Goal: Complete application form: Complete application form

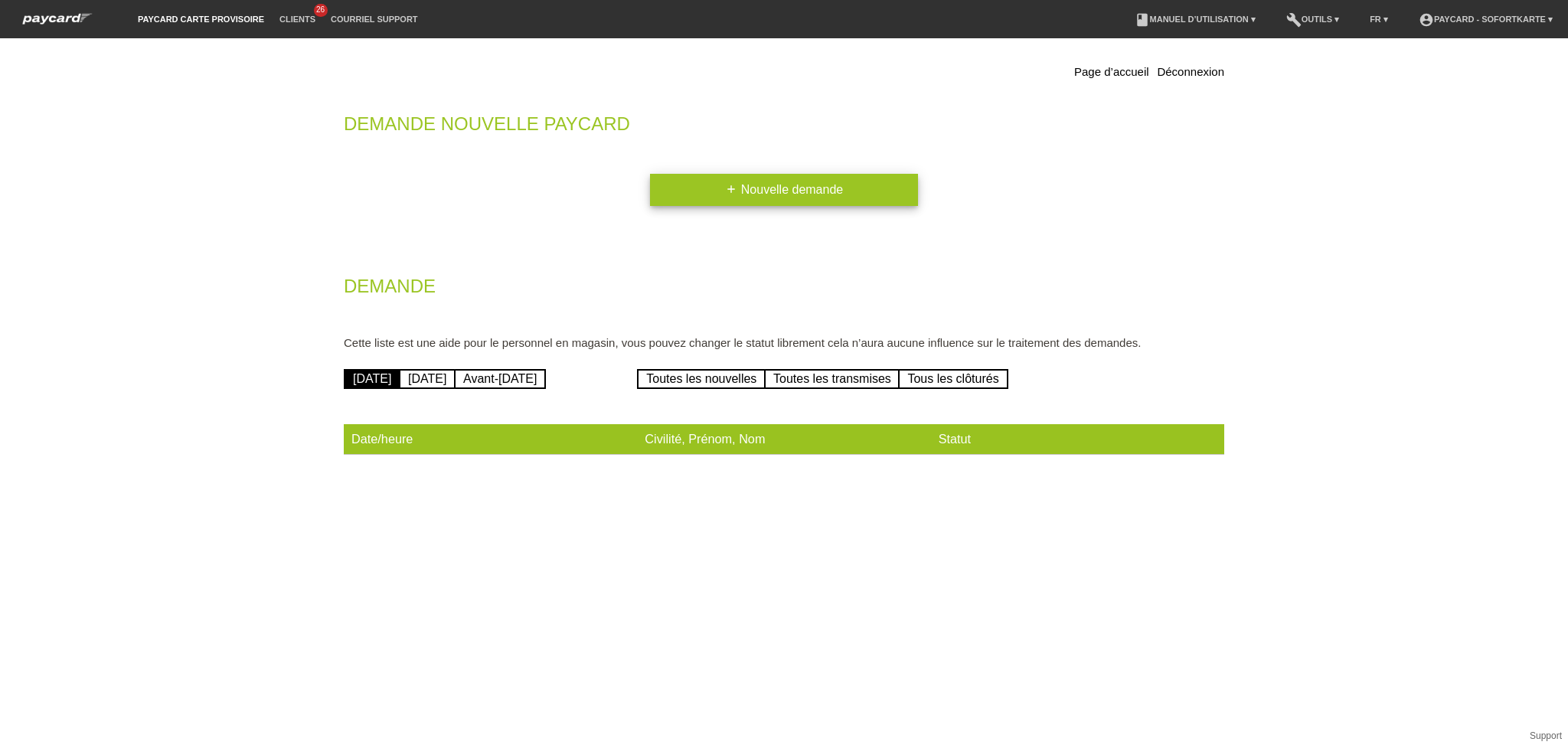
click at [739, 193] on link "add Nouvelle demande" at bounding box center [784, 190] width 268 height 32
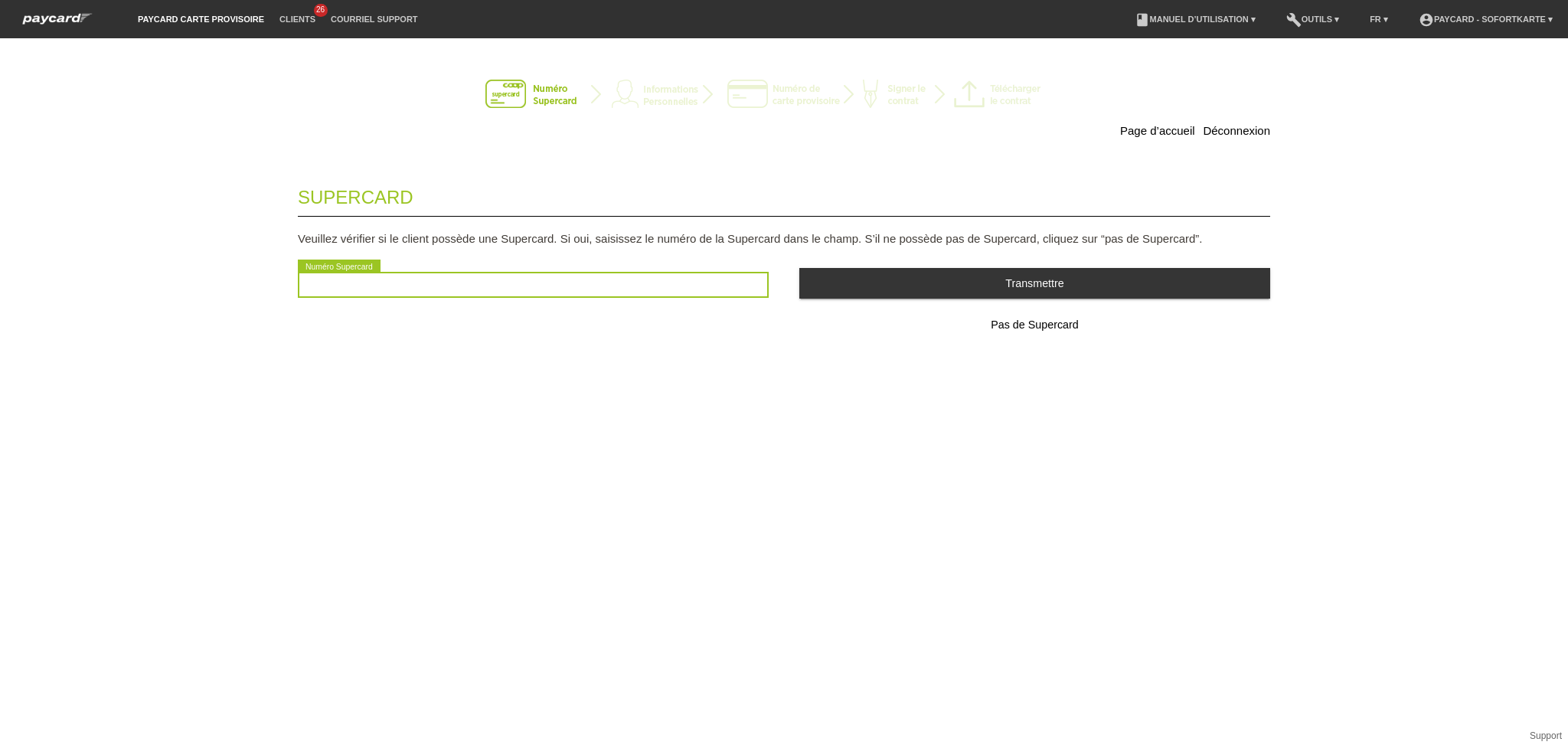
click at [515, 287] on input "text" at bounding box center [533, 284] width 471 height 26
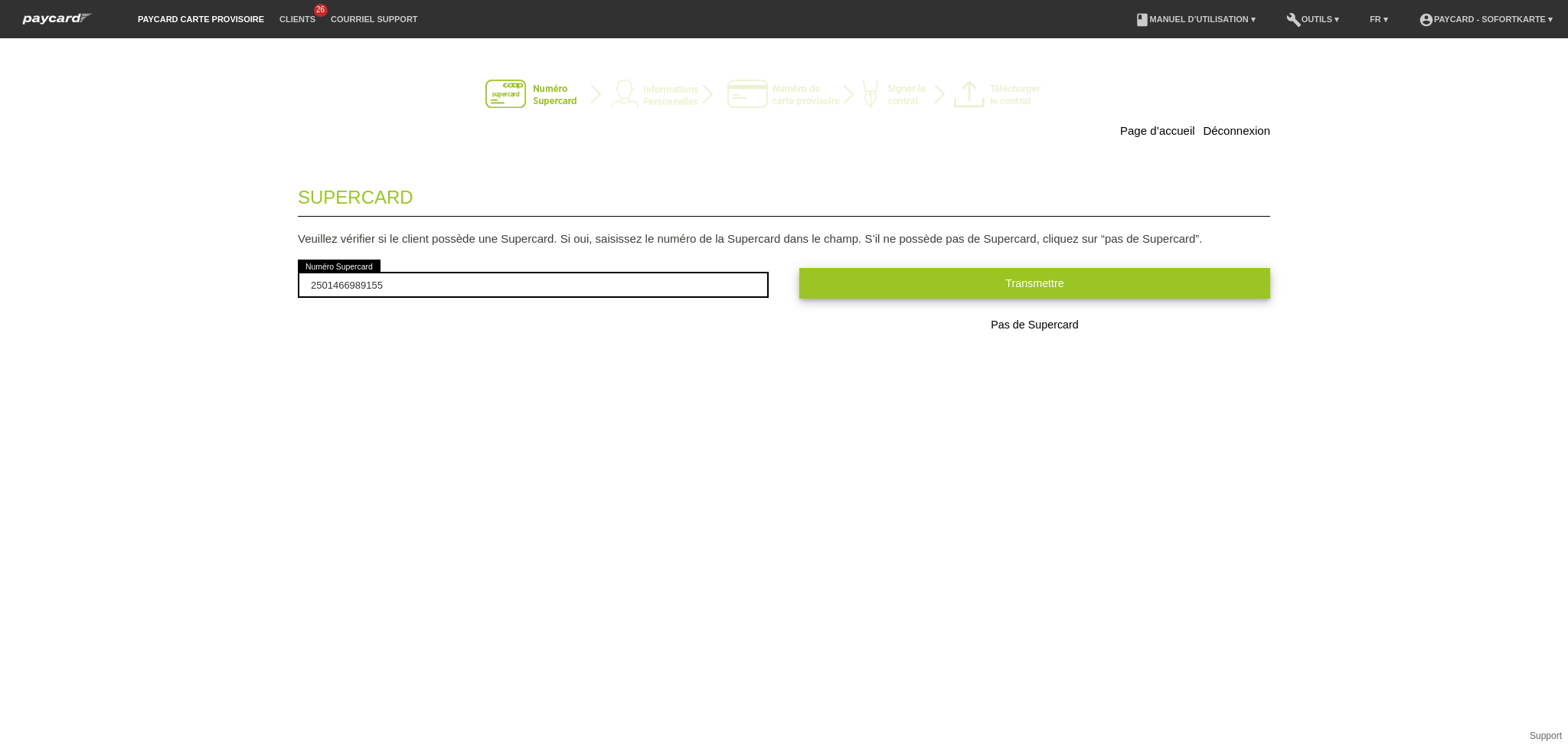
click at [924, 270] on button "Transmettre" at bounding box center [1034, 283] width 471 height 30
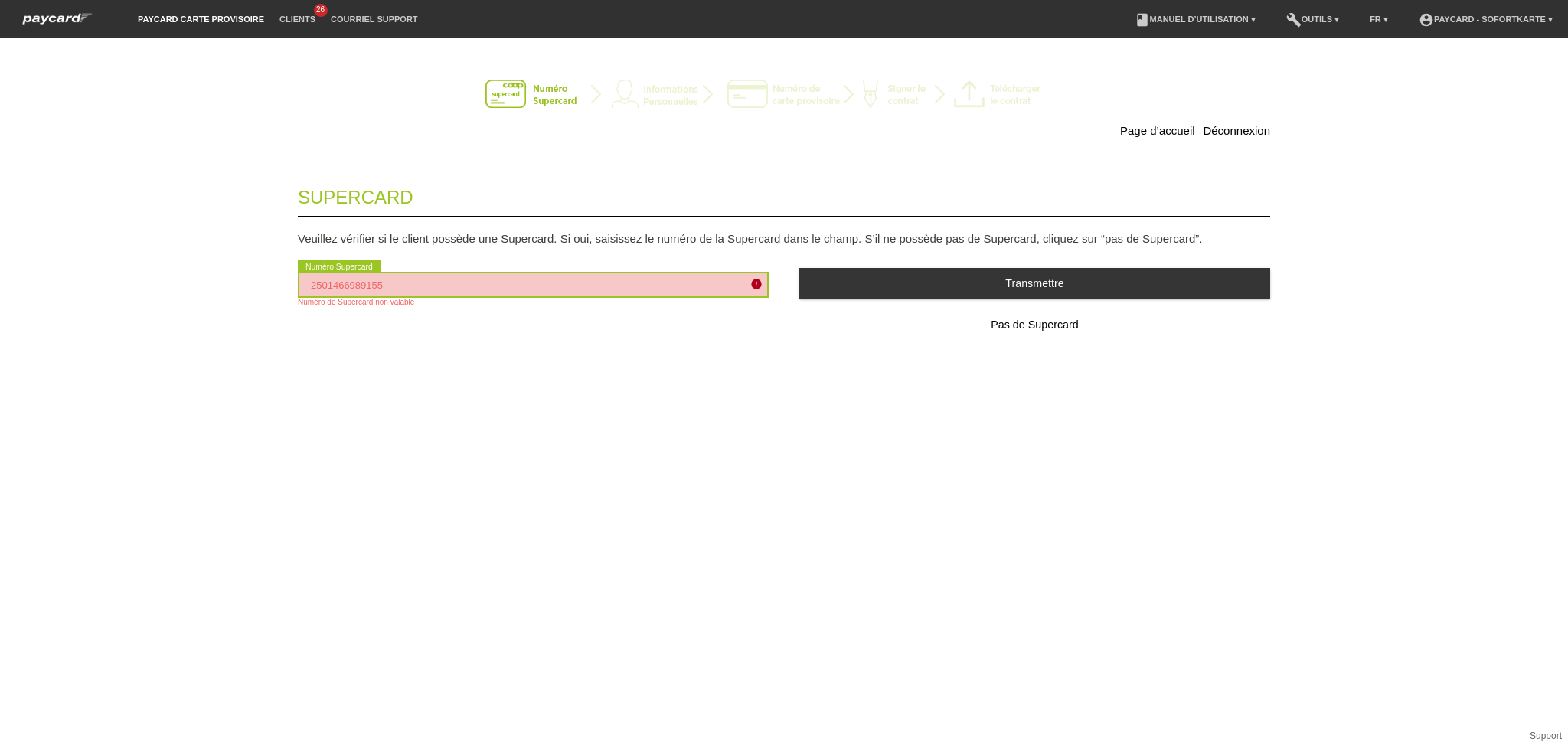
click at [347, 283] on input "2501466989155" at bounding box center [533, 284] width 471 height 26
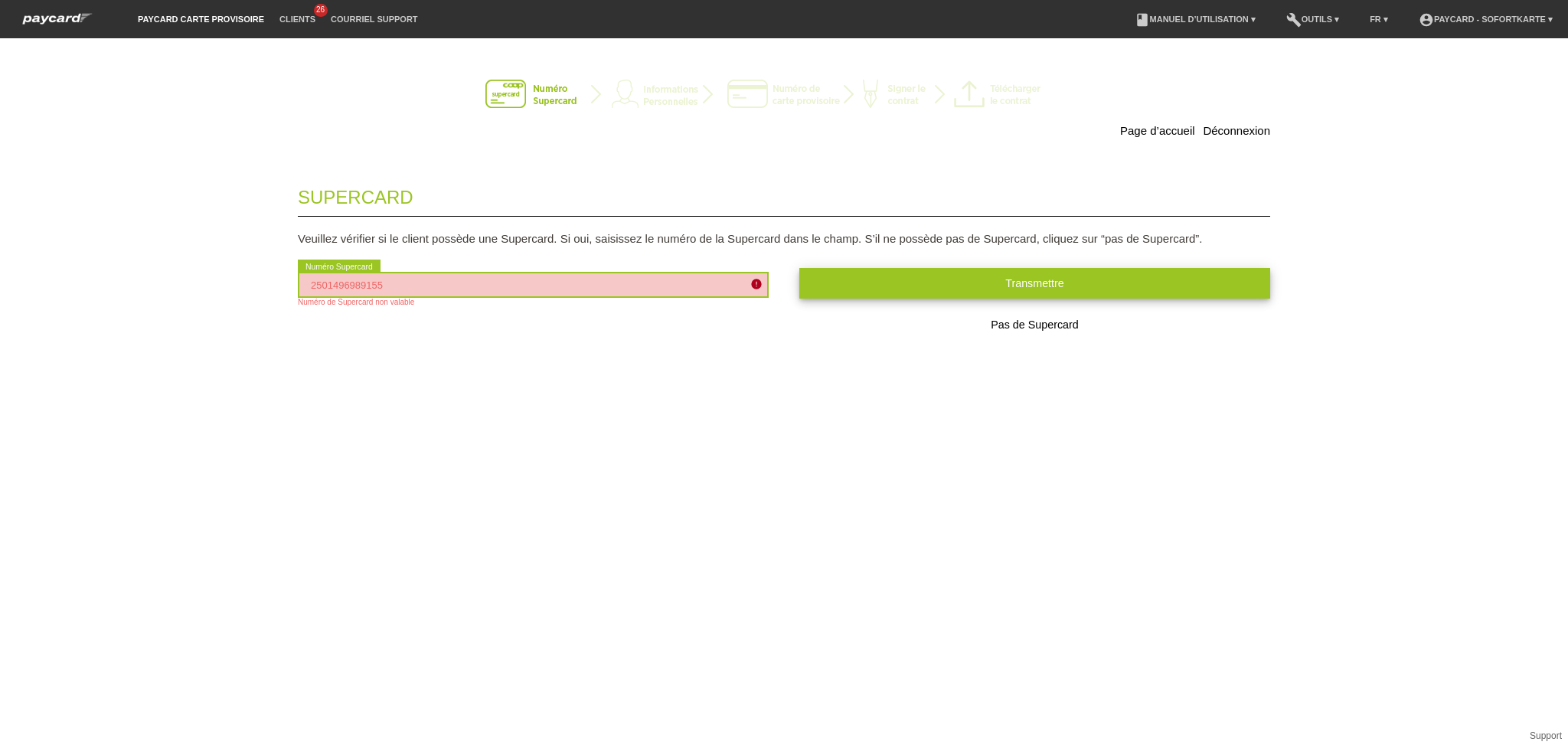
type input "2501496989155"
click at [848, 284] on button "Transmettre" at bounding box center [1034, 283] width 471 height 30
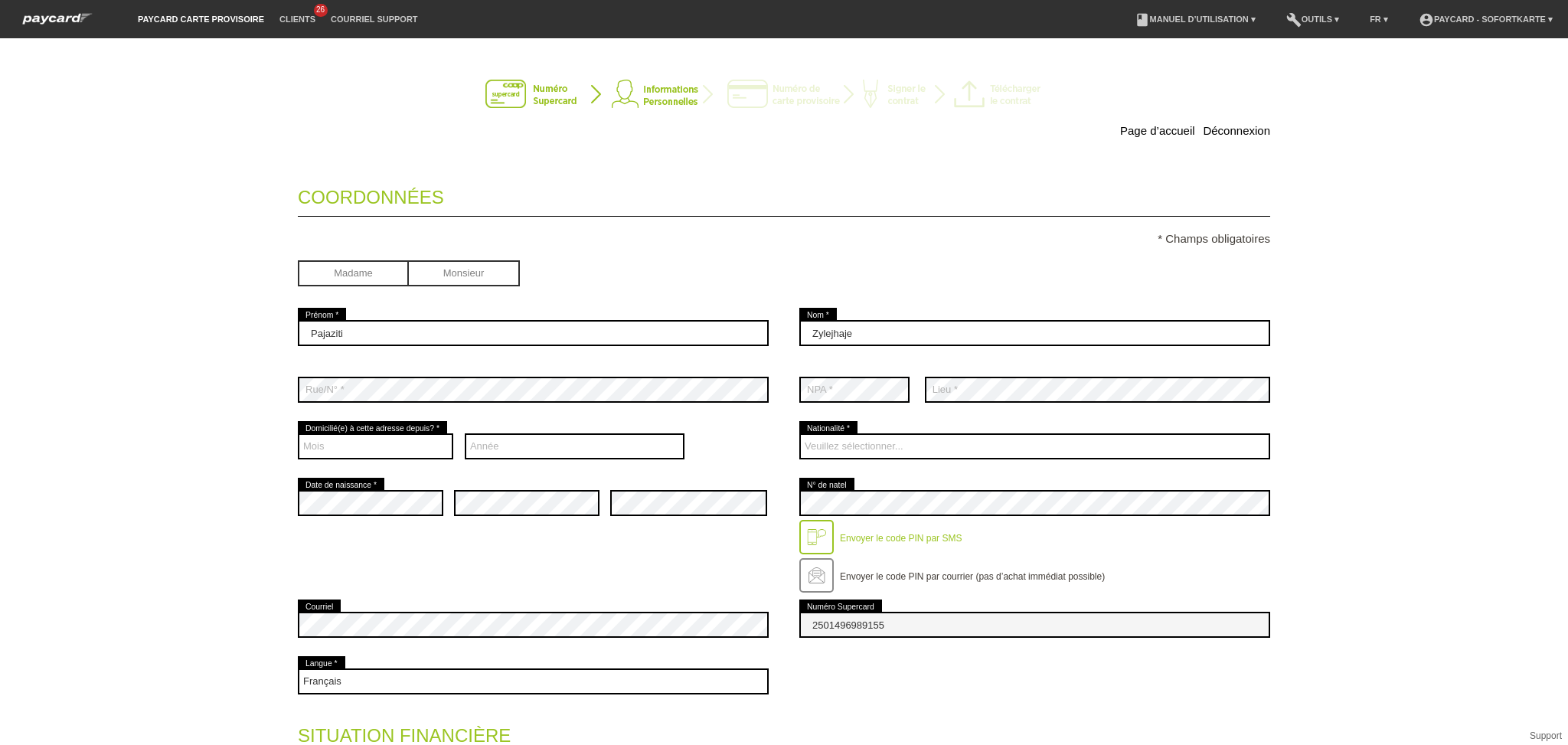
click at [451, 272] on input "radio" at bounding box center [464, 272] width 111 height 23
radio input "true"
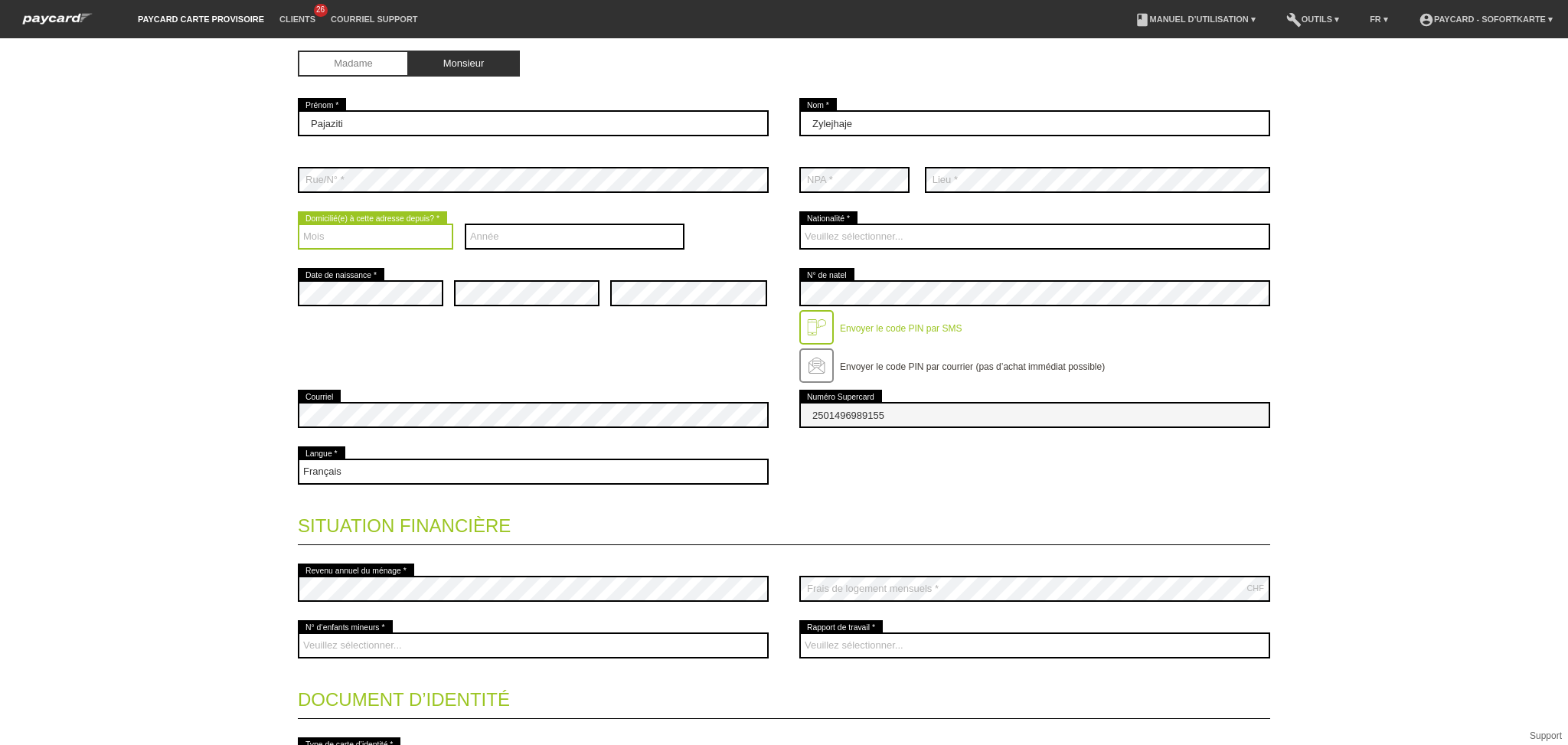
click at [400, 239] on select "Mois 01 02 03 04 05 06 07 08 09 10 11 12" at bounding box center [375, 236] width 155 height 26
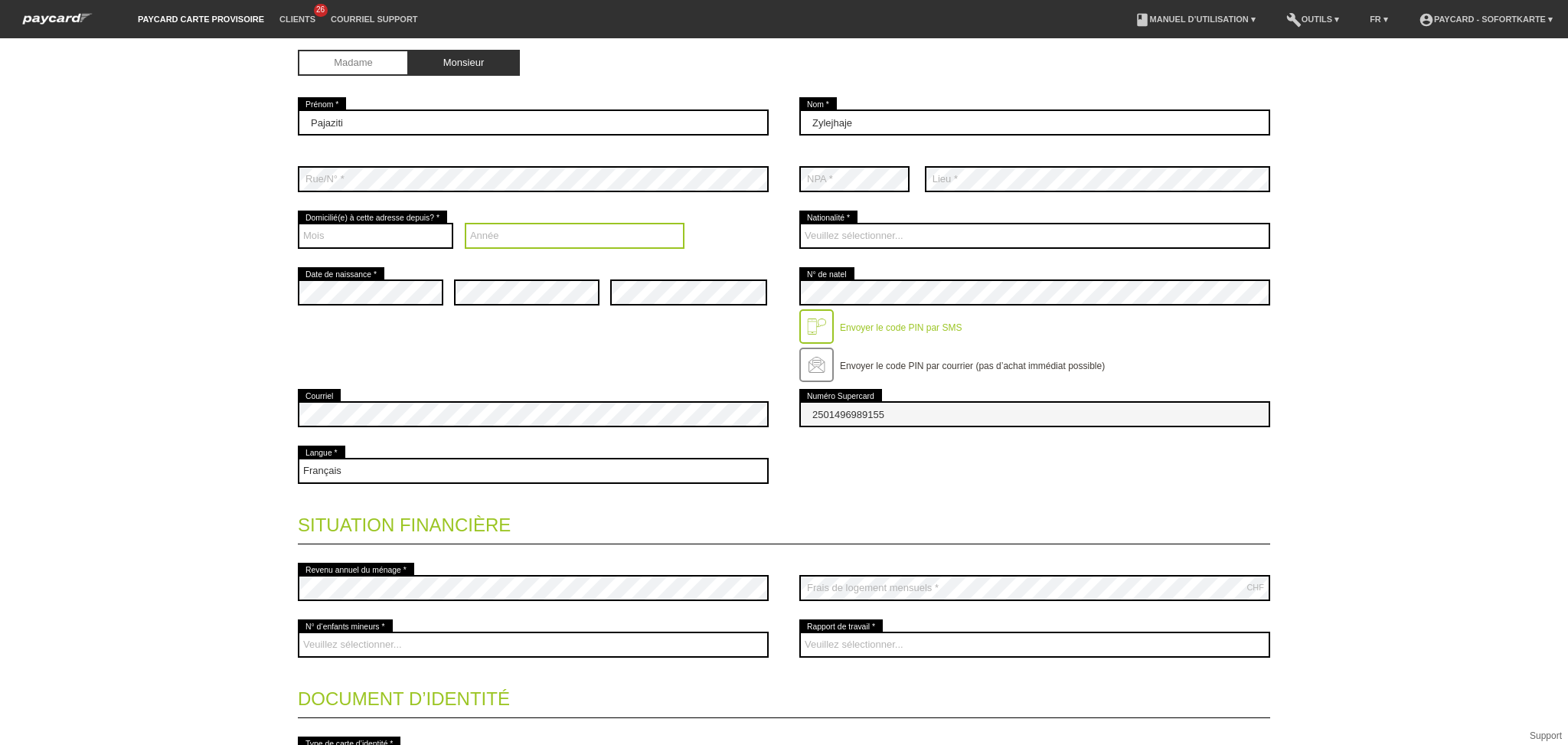
click at [515, 236] on select "Année 2025 2024 2023 2022 2021 2020 2019 2018 2017 2016" at bounding box center [576, 235] width 221 height 26
select select "2011"
click at [465, 223] on select "Année 2025 2024 2023 2022 2021 2020 2019 2018 2017 2016" at bounding box center [576, 235] width 221 height 26
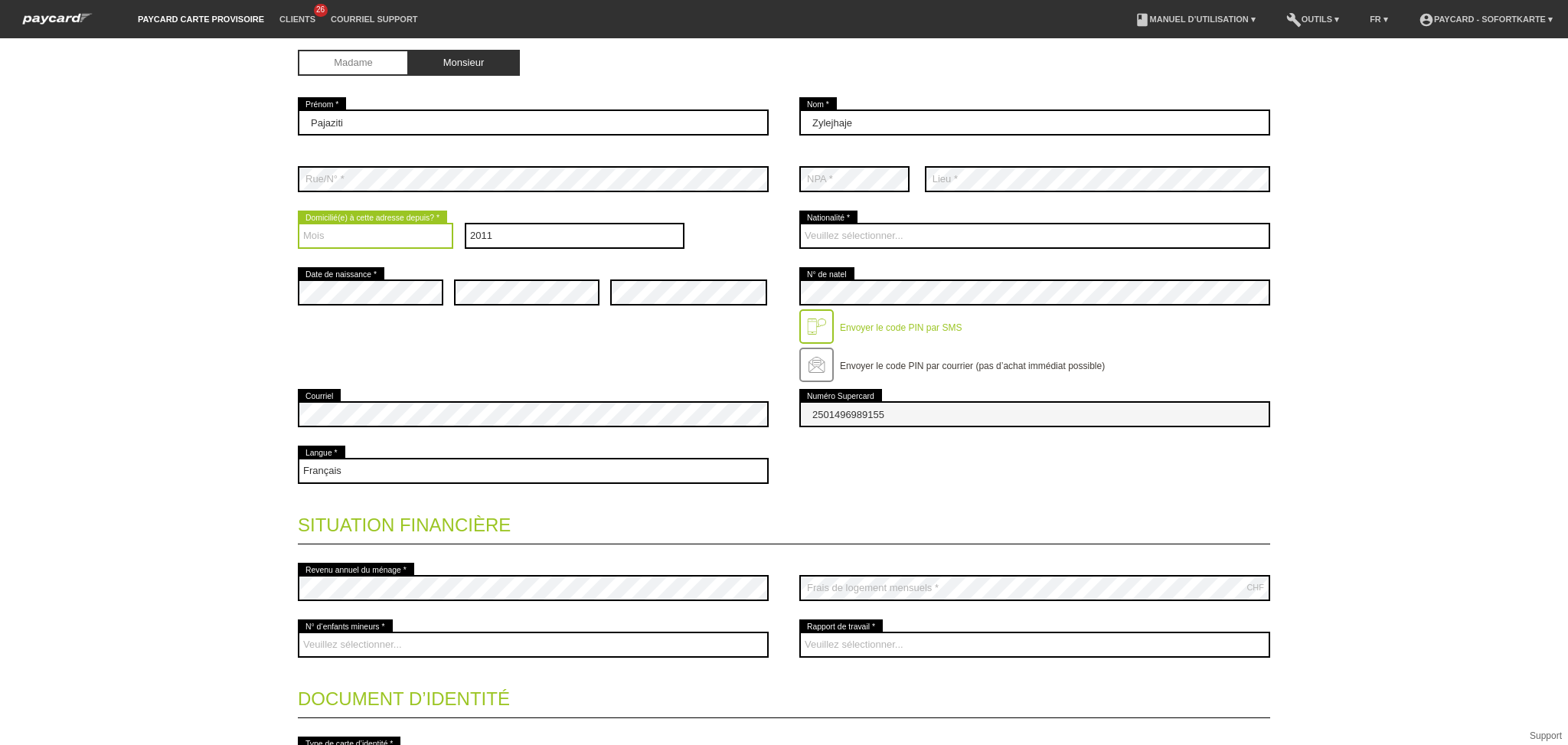
click at [341, 232] on select "Mois 01 02 03 04 05 06 07 08 09 10 11 12" at bounding box center [375, 235] width 155 height 26
select select "02"
click at [298, 223] on select "Mois 01 02 03 04 05 06 07 08 09 10 11 12" at bounding box center [375, 235] width 155 height 26
click at [494, 332] on div "error Date de naissance * error error error" at bounding box center [784, 325] width 973 height 122
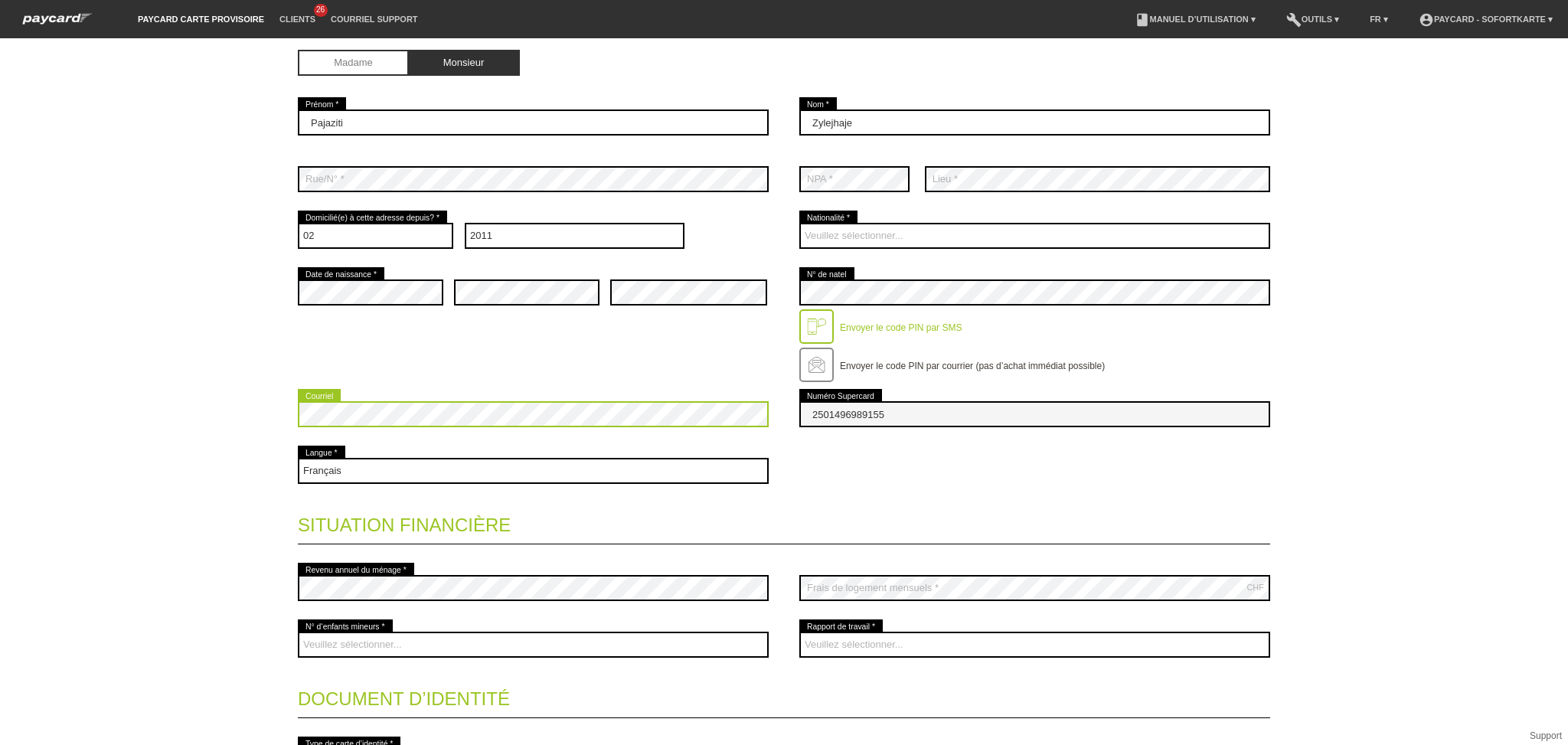
click at [287, 425] on div "Page d’accueil Déconnexion Coordonnées * Champs obligatoires Madame Monsieur Pa…" at bounding box center [784, 377] width 1072 height 1068
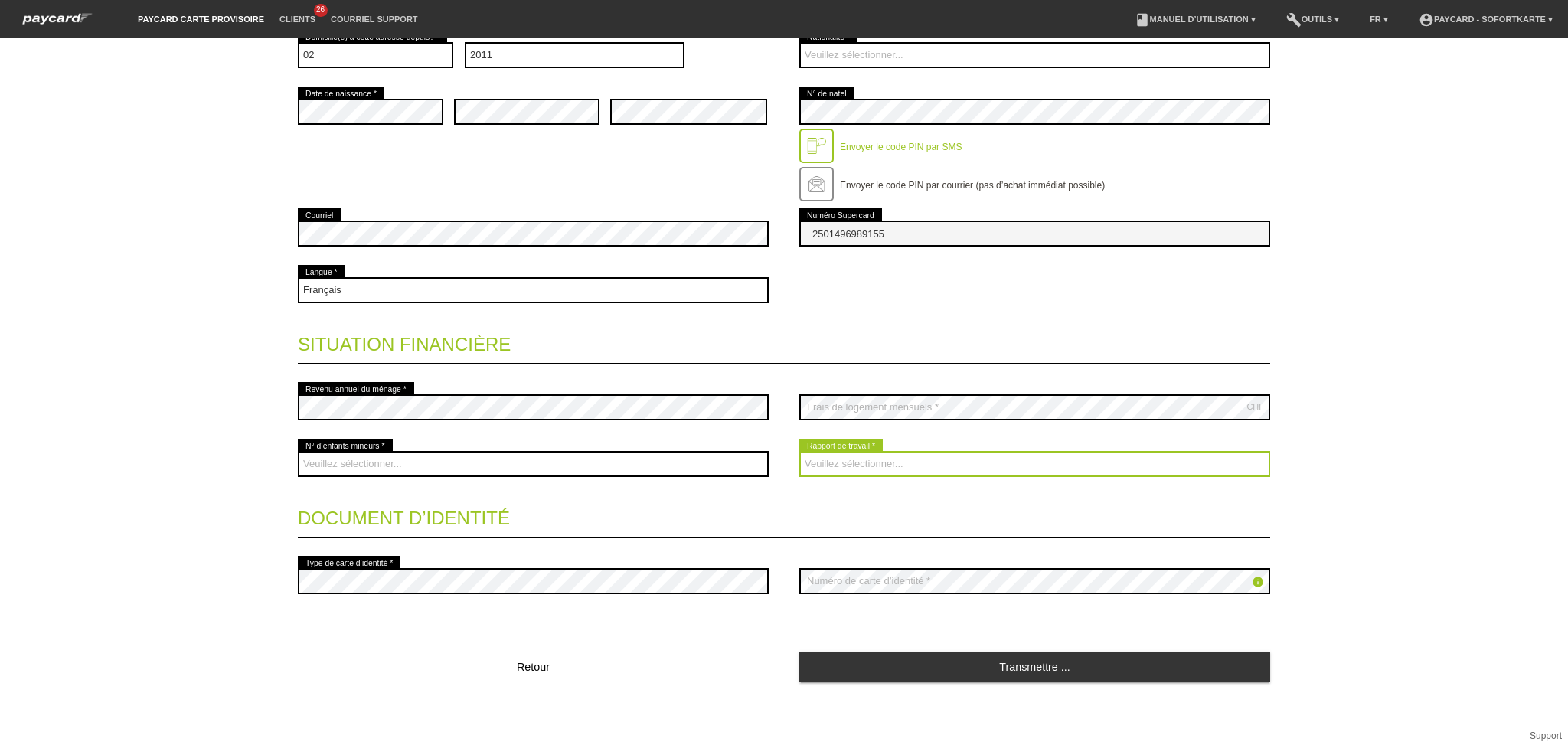
click at [847, 463] on select "Veuillez sélectionner... A durée indéterminée A durée déterminée Apprenti/étudi…" at bounding box center [1034, 463] width 471 height 26
select select "UNLIMITED"
click at [799, 451] on select "Veuillez sélectionner... A durée indéterminée A durée déterminée Apprenti/étudi…" at bounding box center [1034, 463] width 471 height 26
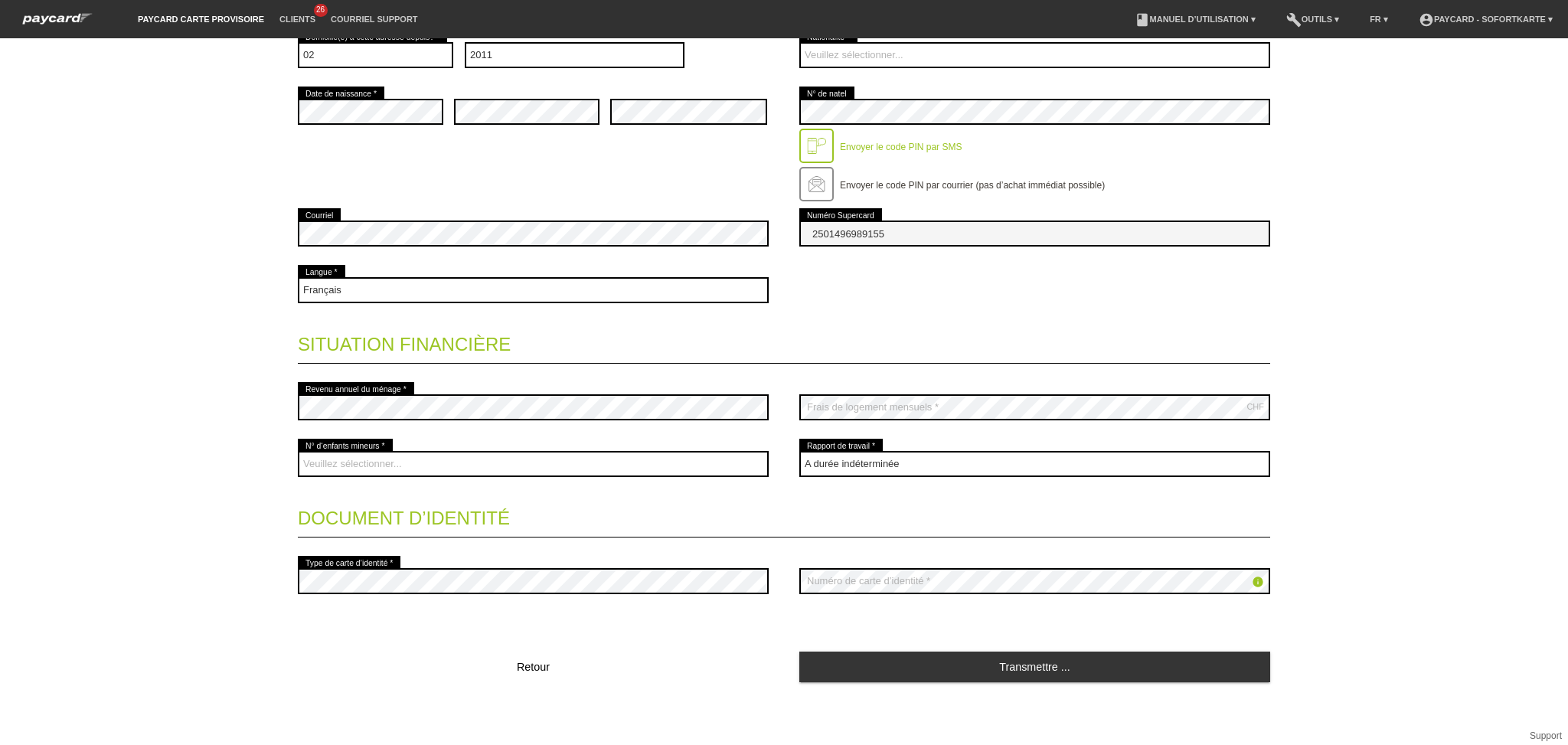
click at [848, 499] on legend "Document d’identité" at bounding box center [784, 515] width 973 height 45
click at [830, 500] on legend "Document d’identité" at bounding box center [784, 515] width 973 height 45
click at [953, 494] on legend "Document d’identité" at bounding box center [784, 515] width 973 height 45
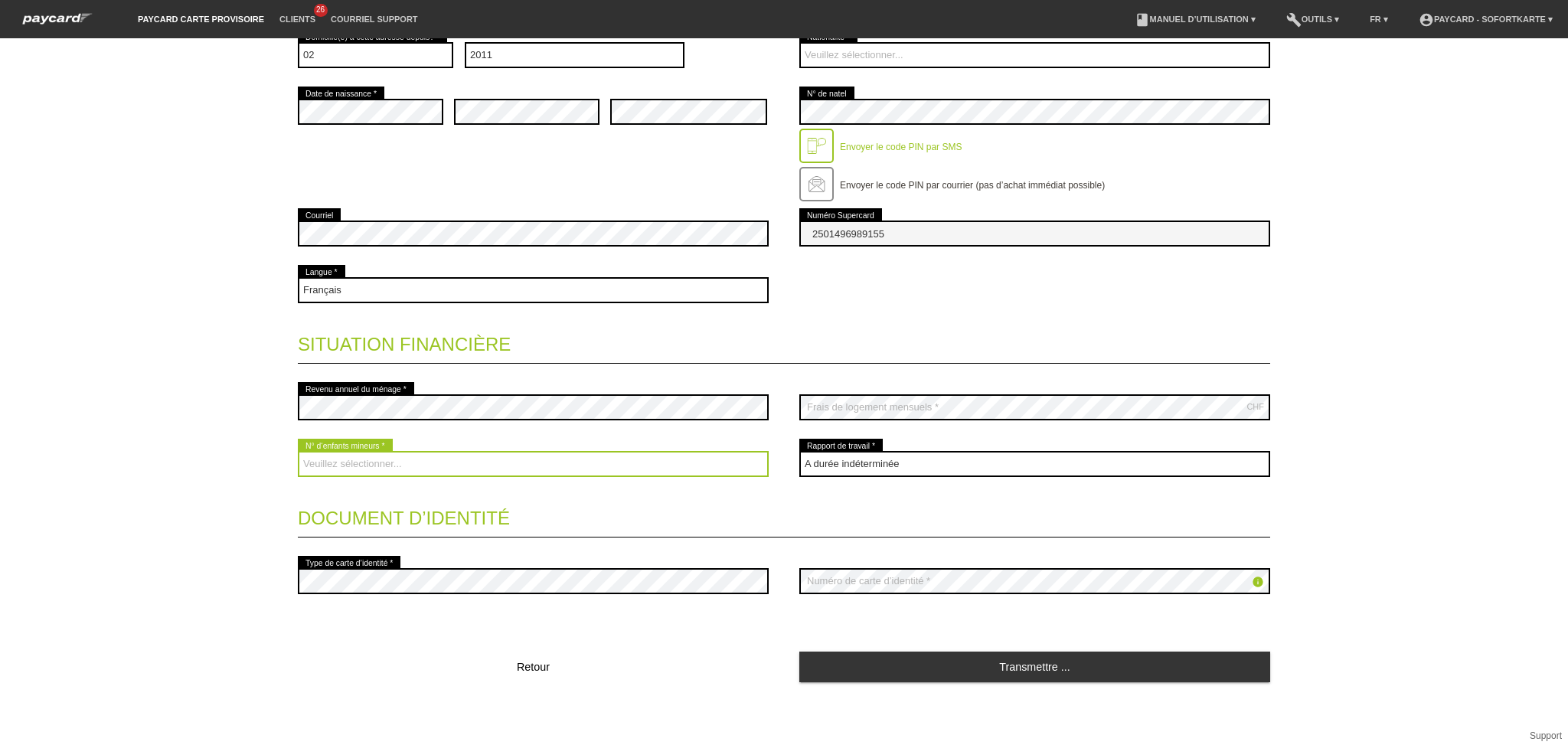
click at [672, 462] on select "Veuillez sélectionner... 0 1 2 3 4 5 6 7 8 9" at bounding box center [533, 463] width 471 height 26
click at [613, 458] on select "Veuillez sélectionner... 0 1 2 3 4 5 6 7 8 9" at bounding box center [533, 463] width 471 height 26
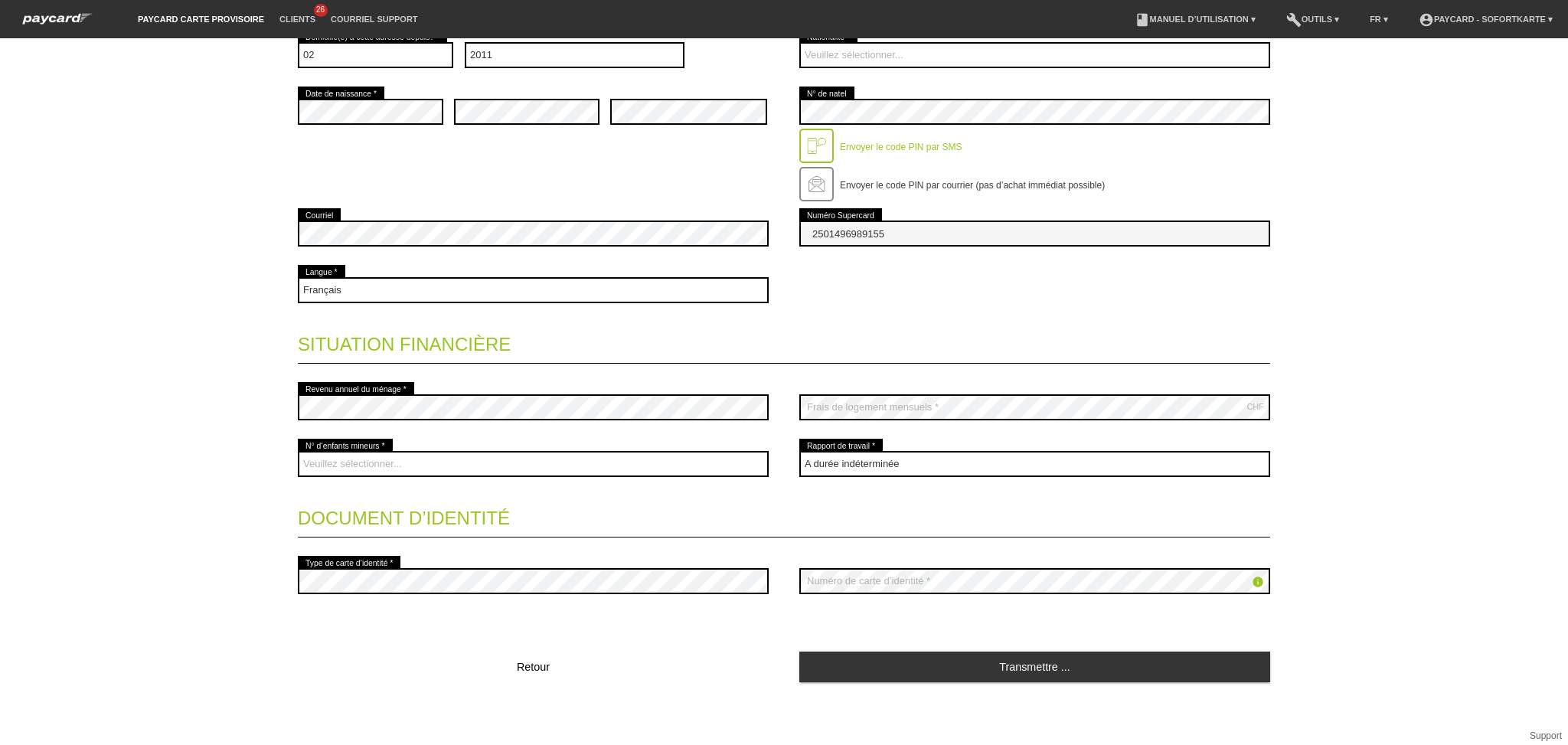
click at [312, 523] on legend "Document d’identité" at bounding box center [784, 515] width 973 height 45
click at [298, 527] on legend "Document d’identité" at bounding box center [784, 515] width 973 height 45
click at [298, 527] on legend "Document d’identité" at bounding box center [784, 515] width 973 height 45
click at [300, 527] on legend "Document d’identité" at bounding box center [784, 515] width 973 height 45
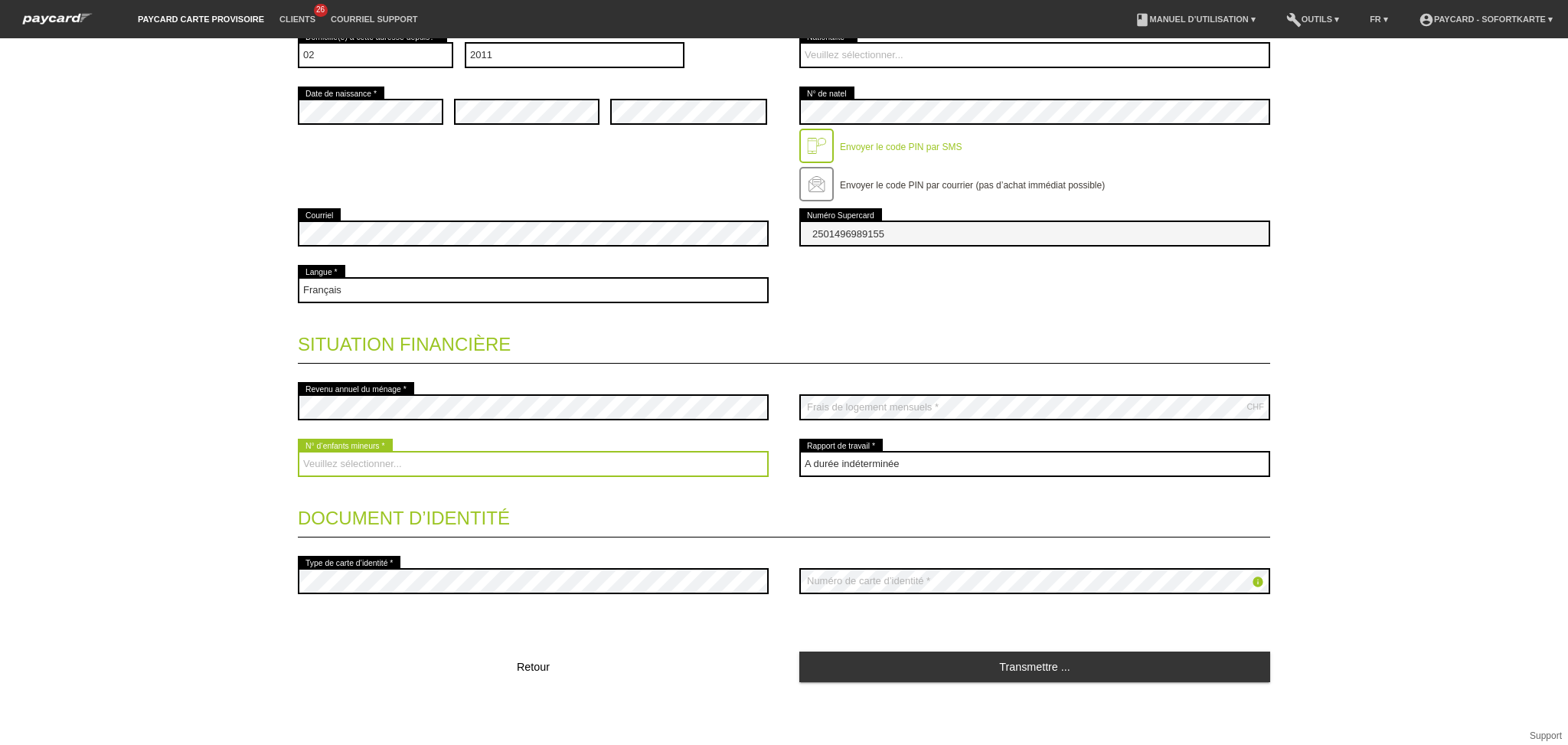
drag, startPoint x: 401, startPoint y: 455, endPoint x: 396, endPoint y: 472, distance: 17.7
click at [401, 455] on select "Veuillez sélectionner... 0 1 2 3 4 5 6 7 8 9" at bounding box center [533, 463] width 471 height 26
select select "0"
click at [298, 451] on select "Veuillez sélectionner... 0 1 2 3 4 5 6 7 8 9" at bounding box center [533, 463] width 471 height 26
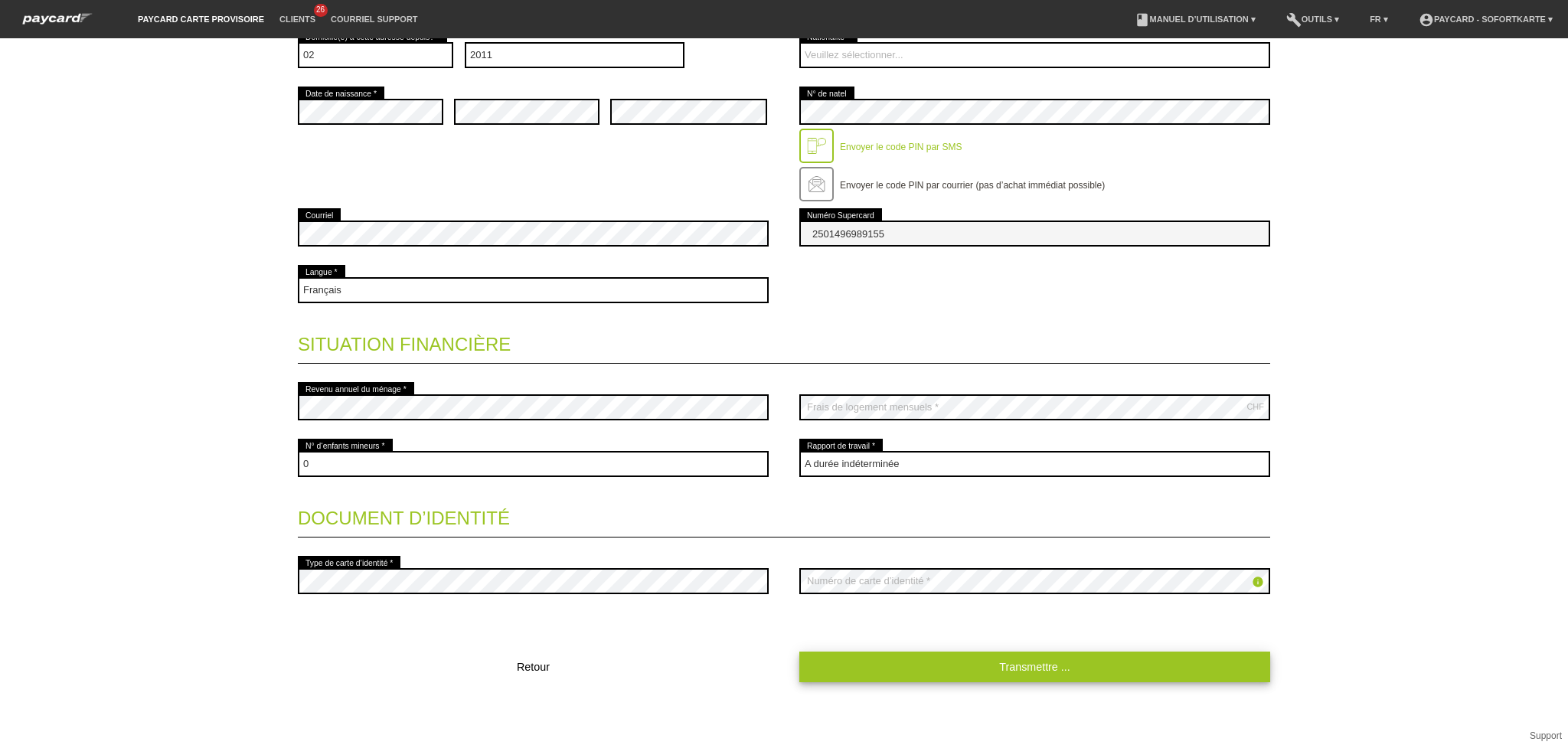
click at [889, 676] on link "Transmettre ..." at bounding box center [1034, 667] width 471 height 30
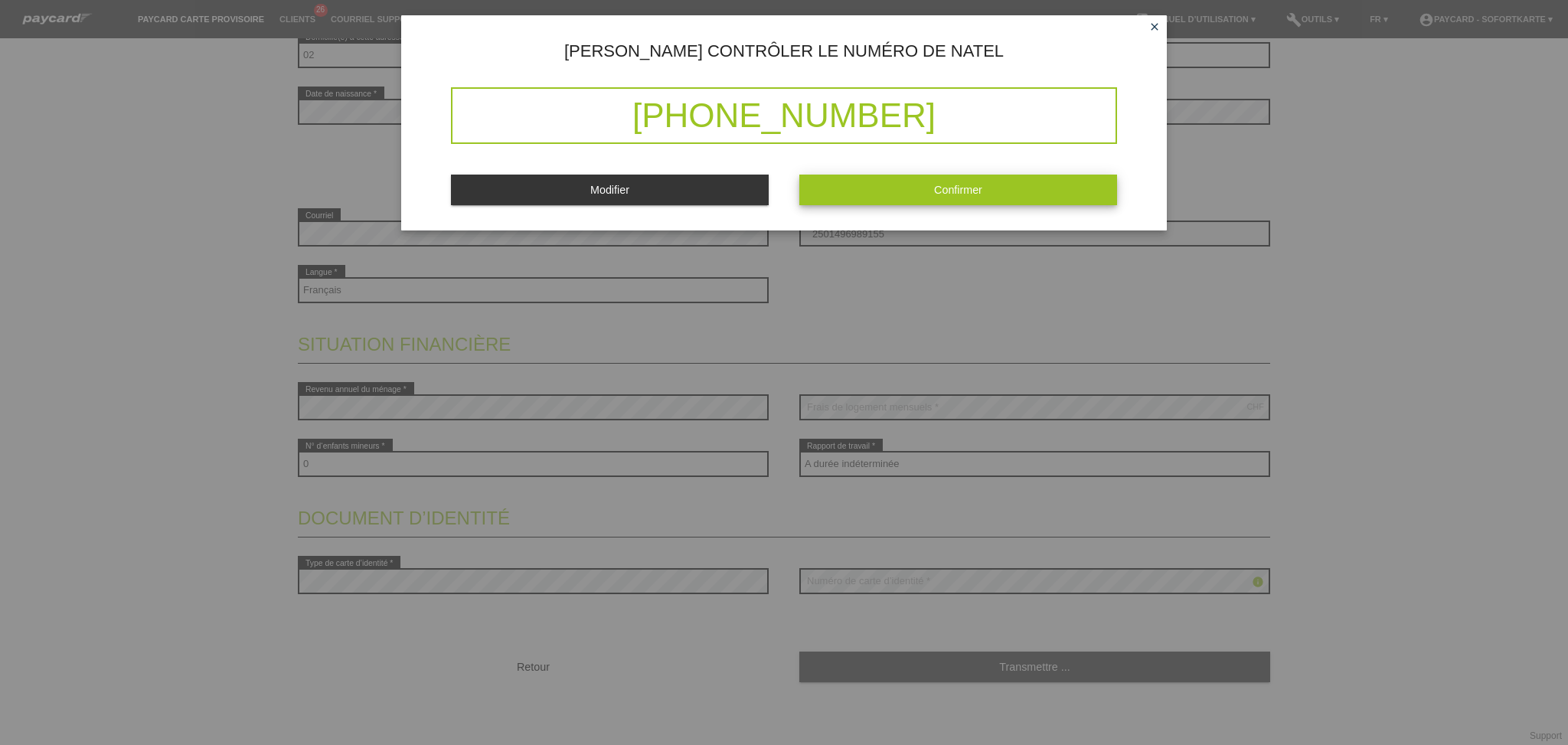
click at [857, 192] on button "Confirmer" at bounding box center [958, 190] width 318 height 30
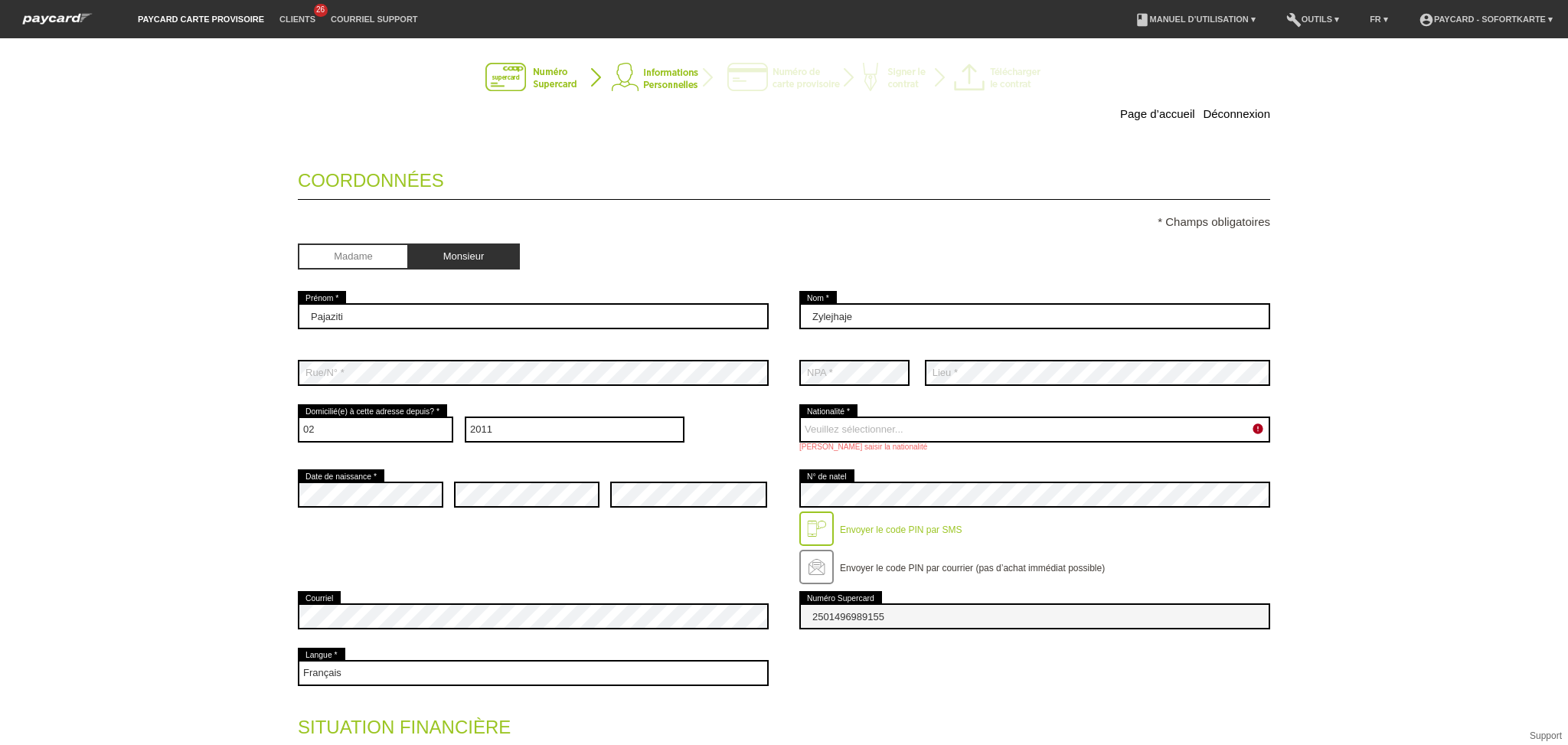
scroll to position [0, 0]
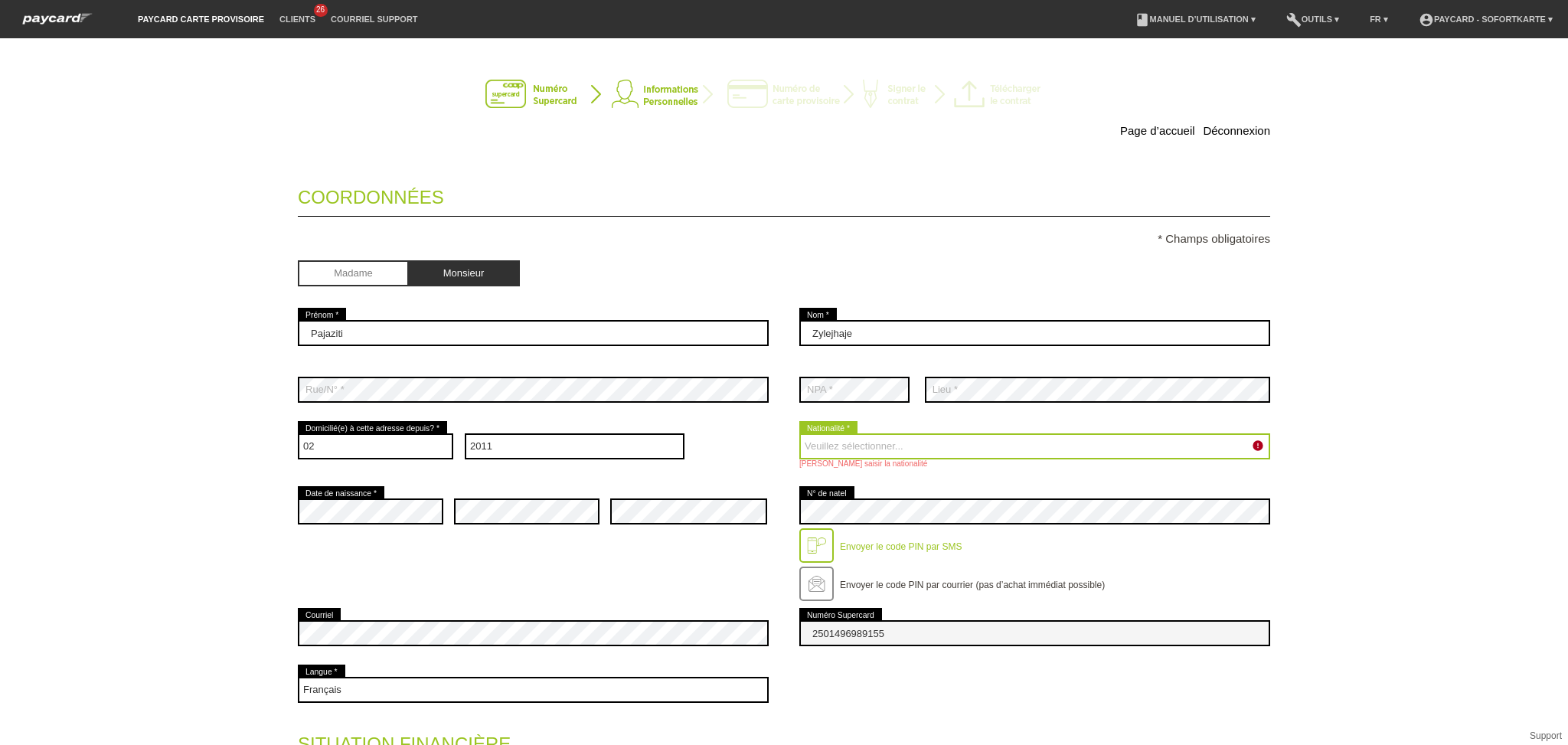
click at [870, 437] on select "Veuillez sélectionner... [GEOGRAPHIC_DATA] [GEOGRAPHIC_DATA] [GEOGRAPHIC_DATA] …" at bounding box center [1034, 446] width 471 height 26
select select "CH"
click at [799, 434] on select "Veuillez sélectionner... [GEOGRAPHIC_DATA] [GEOGRAPHIC_DATA] [GEOGRAPHIC_DATA] …" at bounding box center [1034, 446] width 471 height 26
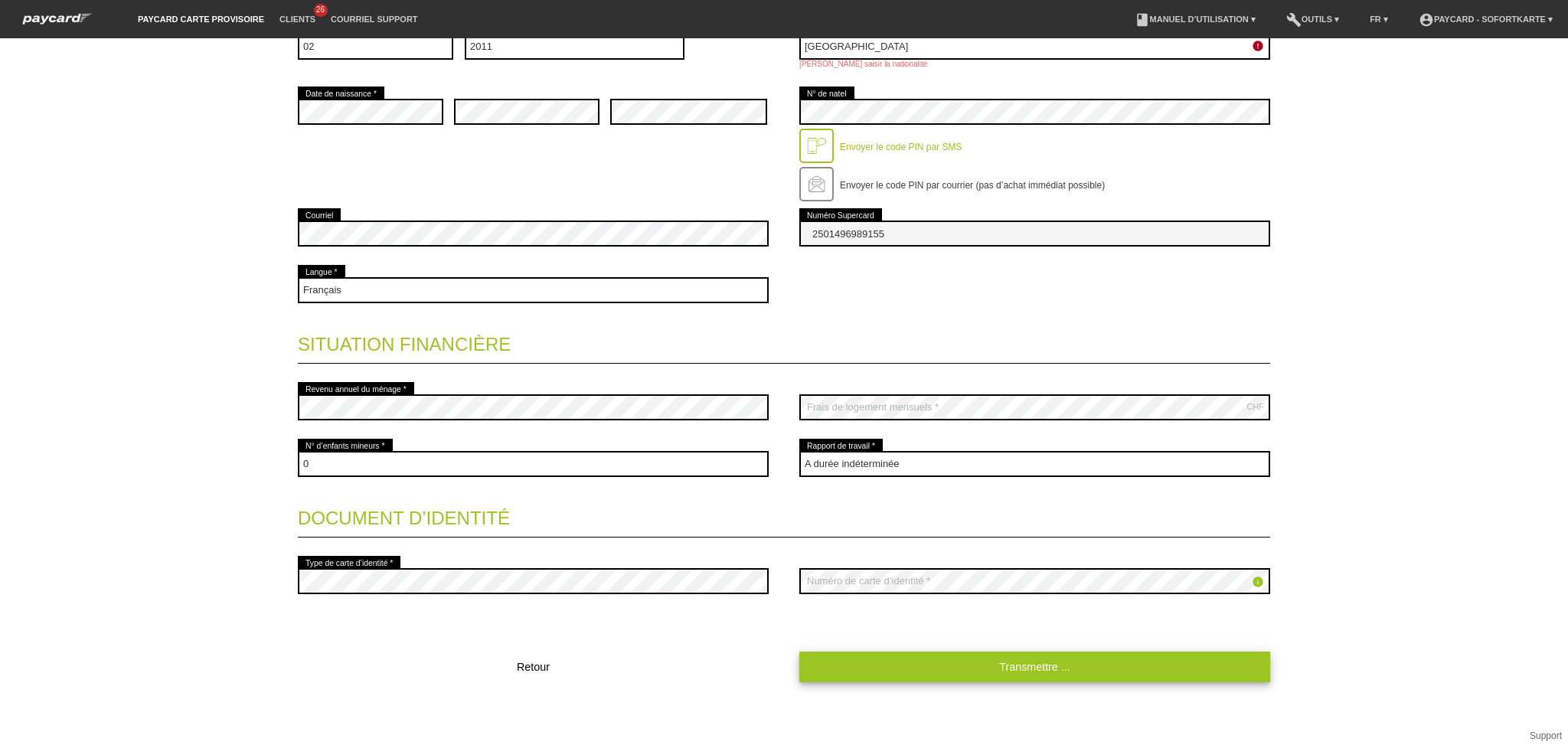
click at [885, 673] on link "Transmettre ..." at bounding box center [1034, 667] width 471 height 30
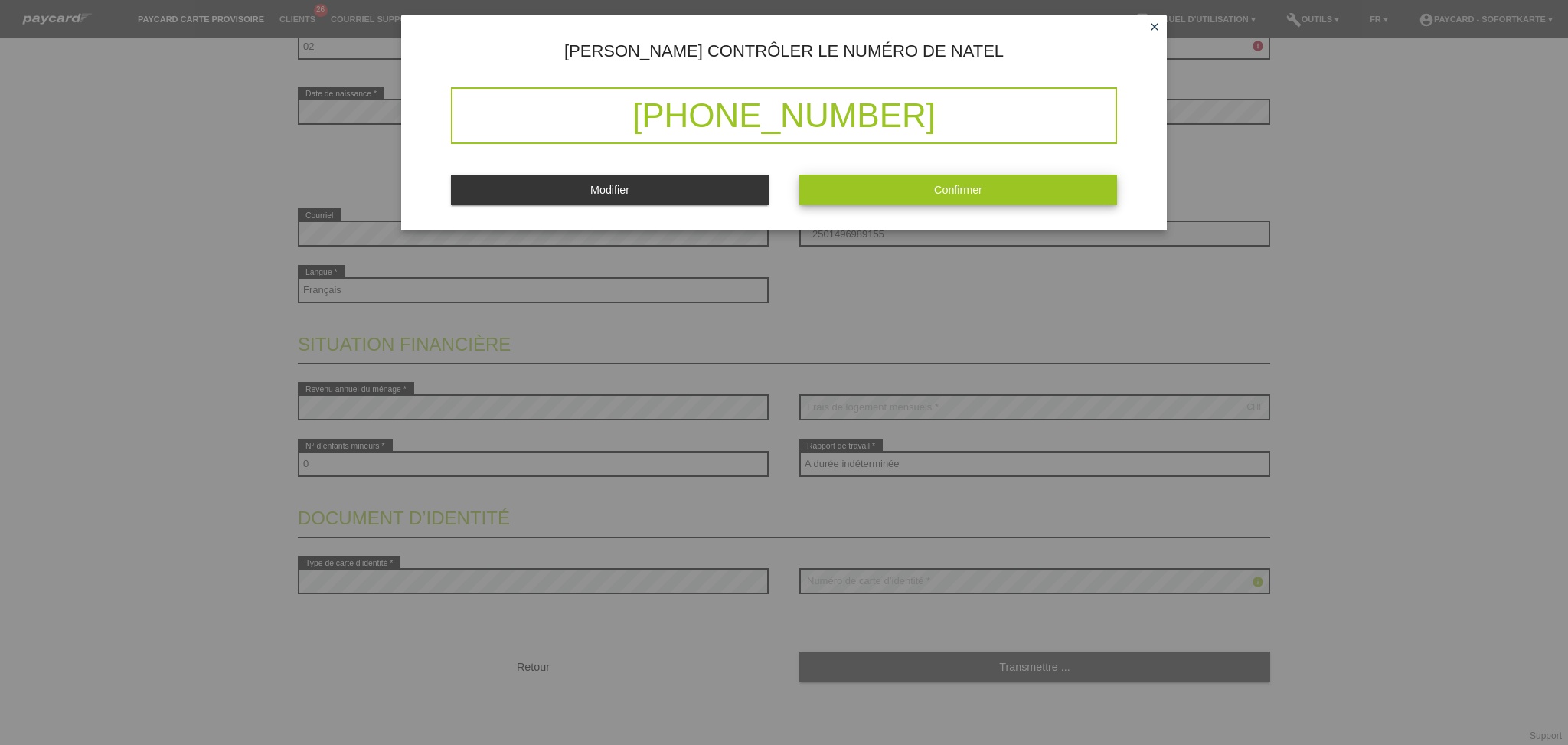
click at [906, 180] on button "Confirmer" at bounding box center [958, 190] width 318 height 30
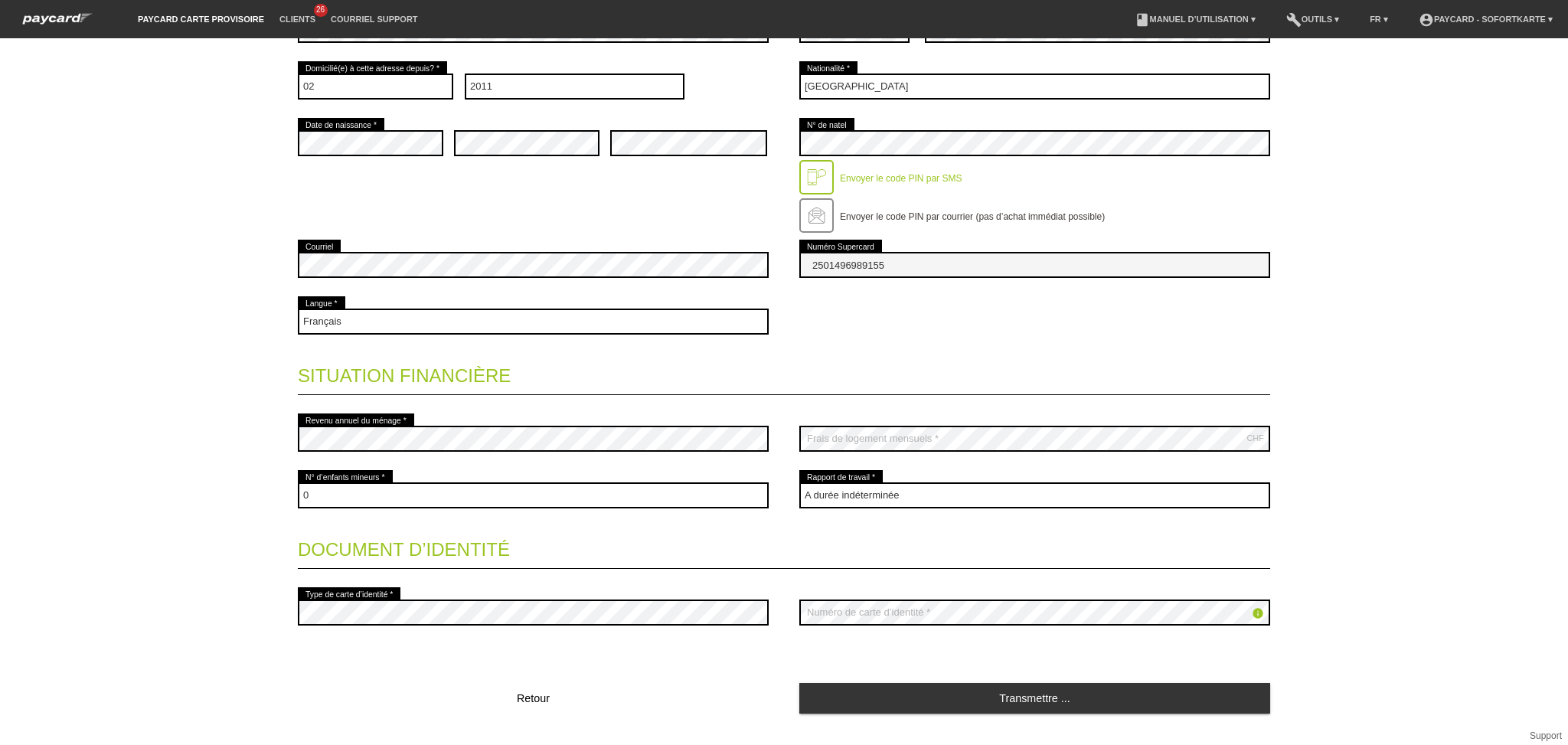
scroll to position [0, 0]
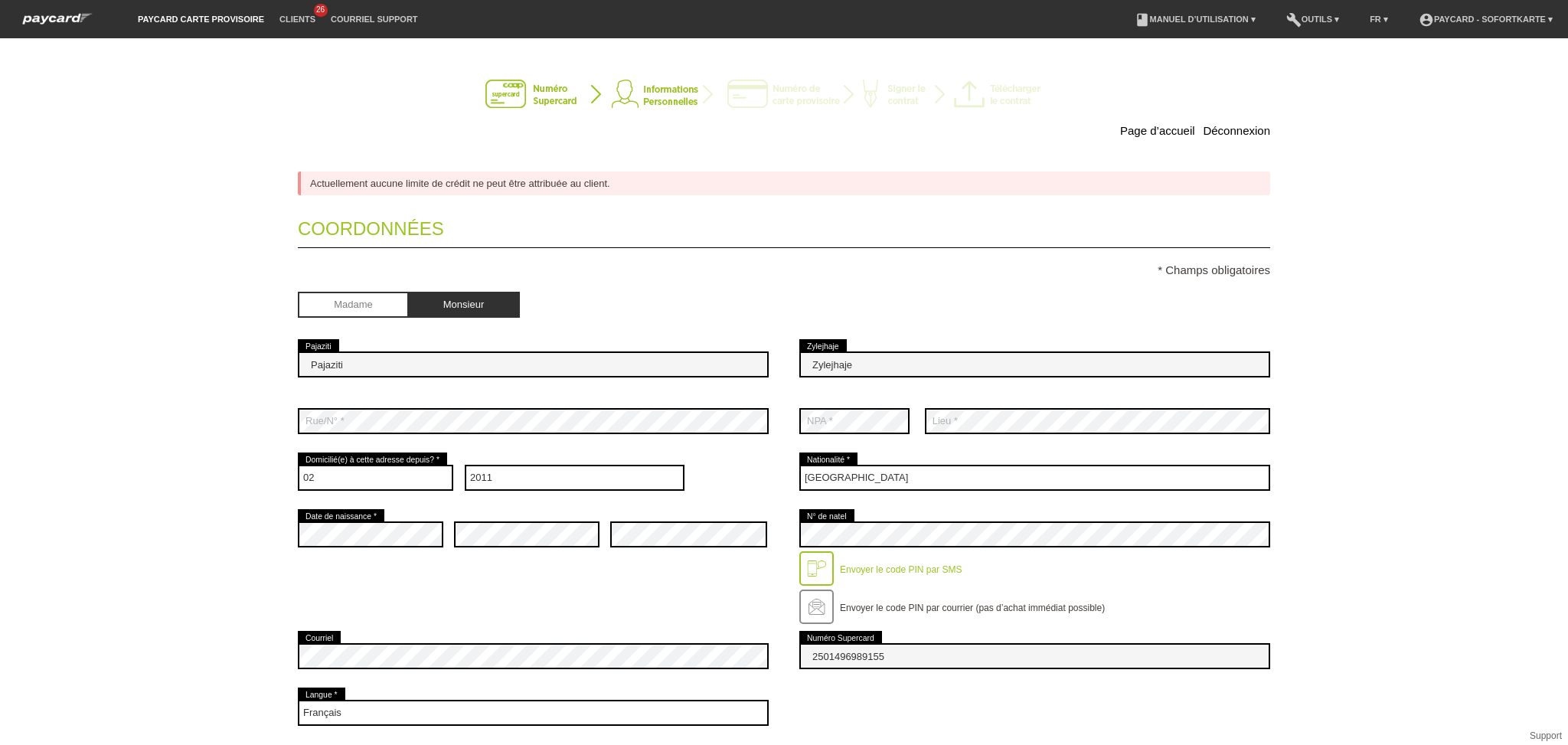
drag, startPoint x: 344, startPoint y: 367, endPoint x: 275, endPoint y: 372, distance: 69.2
click at [275, 372] on div "Page d’accueil Déconnexion Actuellement aucune limite de crédit ne peut être at…" at bounding box center [784, 603] width 1072 height 1100
click at [867, 364] on input "Zylejhaje" at bounding box center [1034, 364] width 471 height 26
drag, startPoint x: 832, startPoint y: 367, endPoint x: 779, endPoint y: 373, distance: 53.3
click at [779, 373] on div "Pajaziti error Pajaziti Zylejhaje error Zylejhaje" at bounding box center [784, 364] width 973 height 57
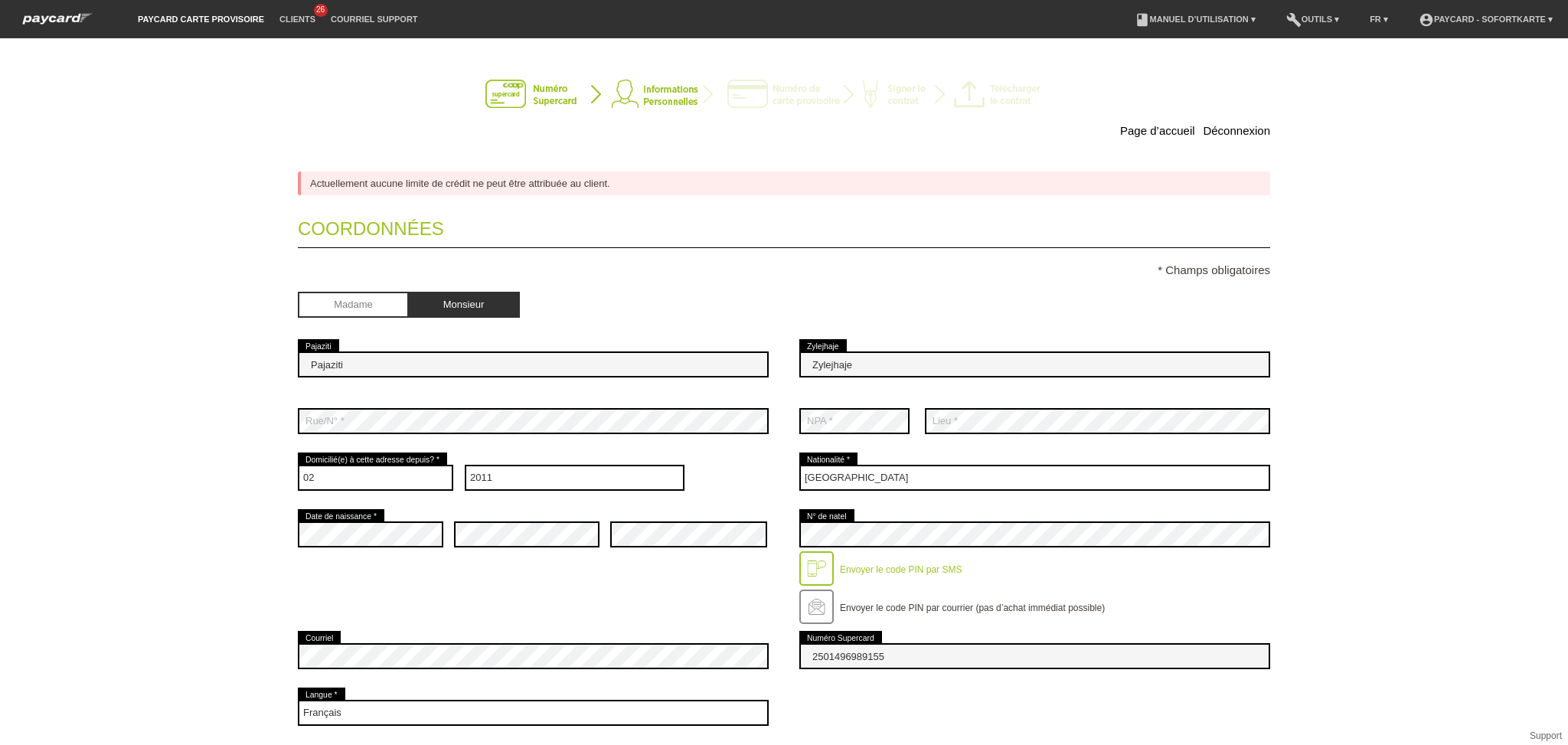
click at [897, 367] on input "Zylejhaje" at bounding box center [1034, 364] width 471 height 26
click at [886, 367] on input "Zylejhaje" at bounding box center [1034, 364] width 471 height 26
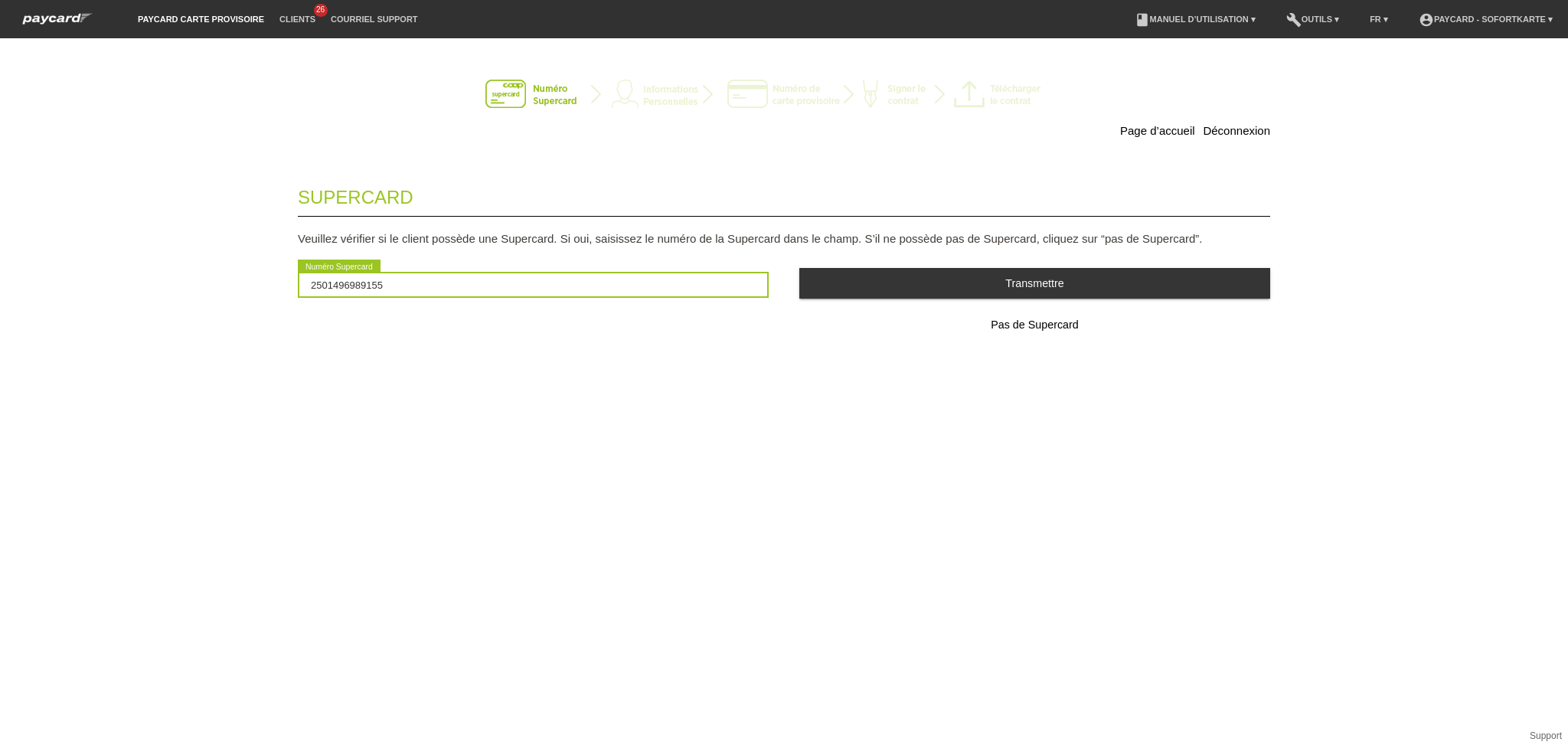
drag, startPoint x: 446, startPoint y: 290, endPoint x: 186, endPoint y: 303, distance: 260.3
click at [186, 303] on div "Page d’accueil Déconnexion Supercard Veuillez vérifier si le client possède une…" at bounding box center [784, 391] width 1568 height 707
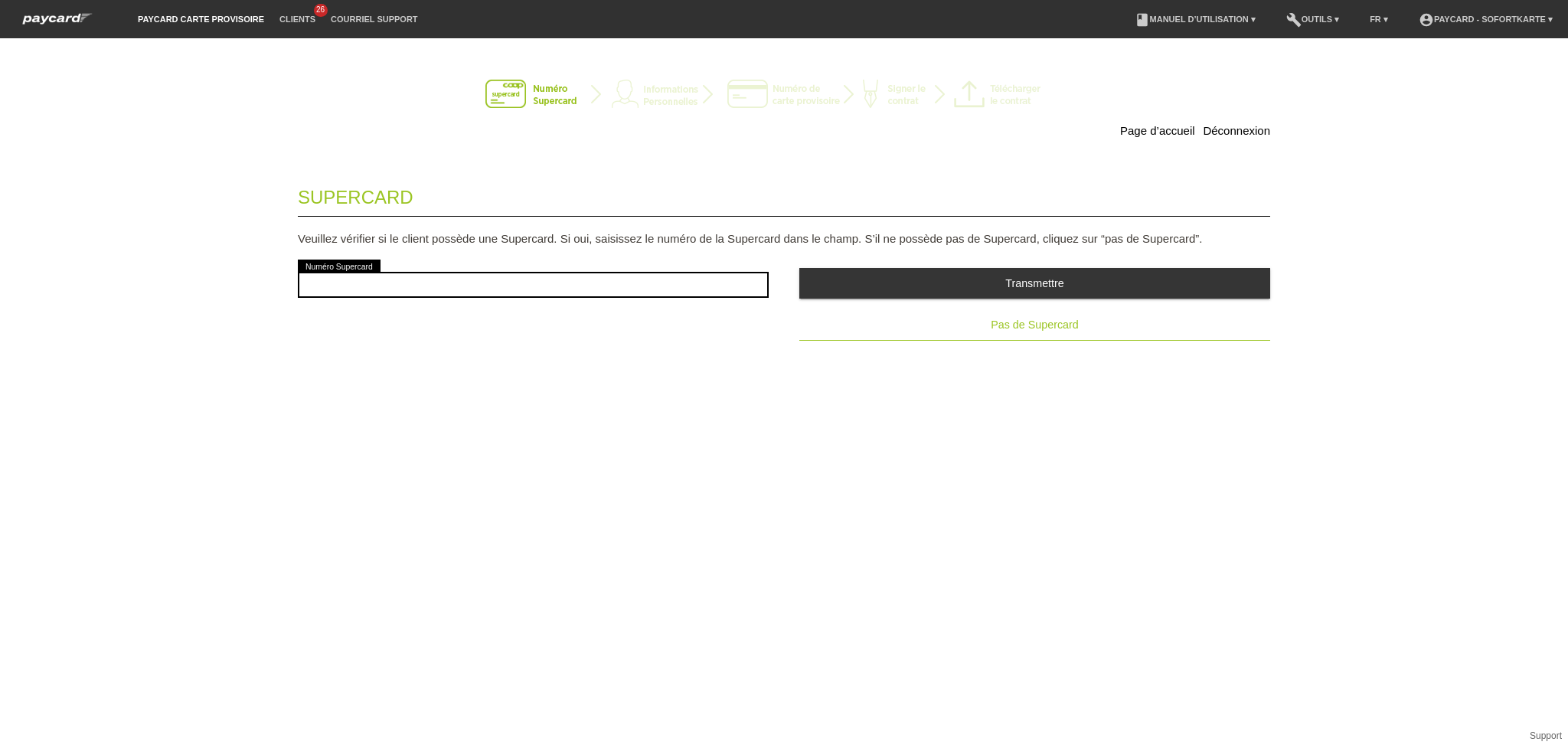
click at [1110, 329] on button "Pas de Supercard" at bounding box center [1034, 325] width 471 height 30
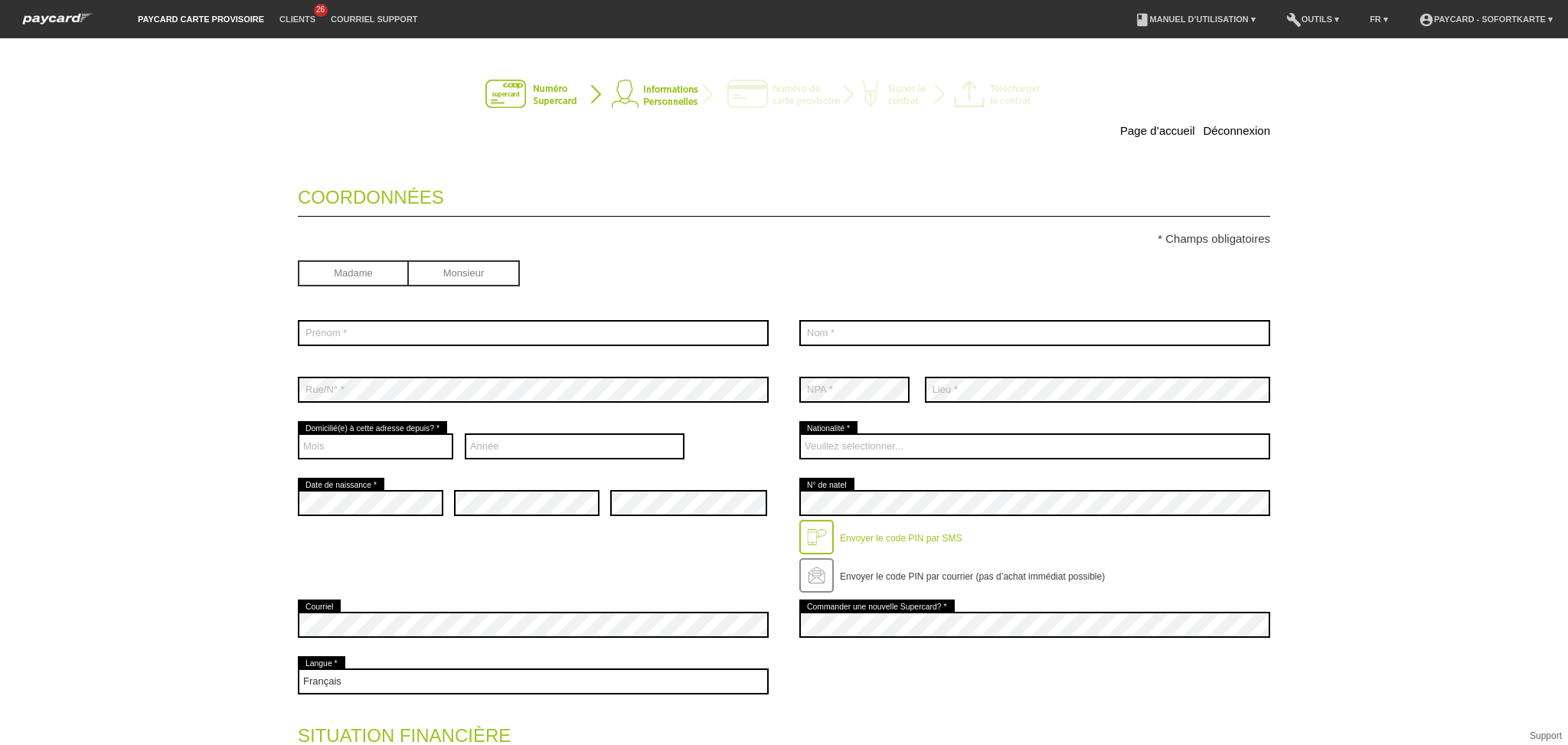
click at [432, 275] on input "radio" at bounding box center [464, 272] width 111 height 23
radio input "true"
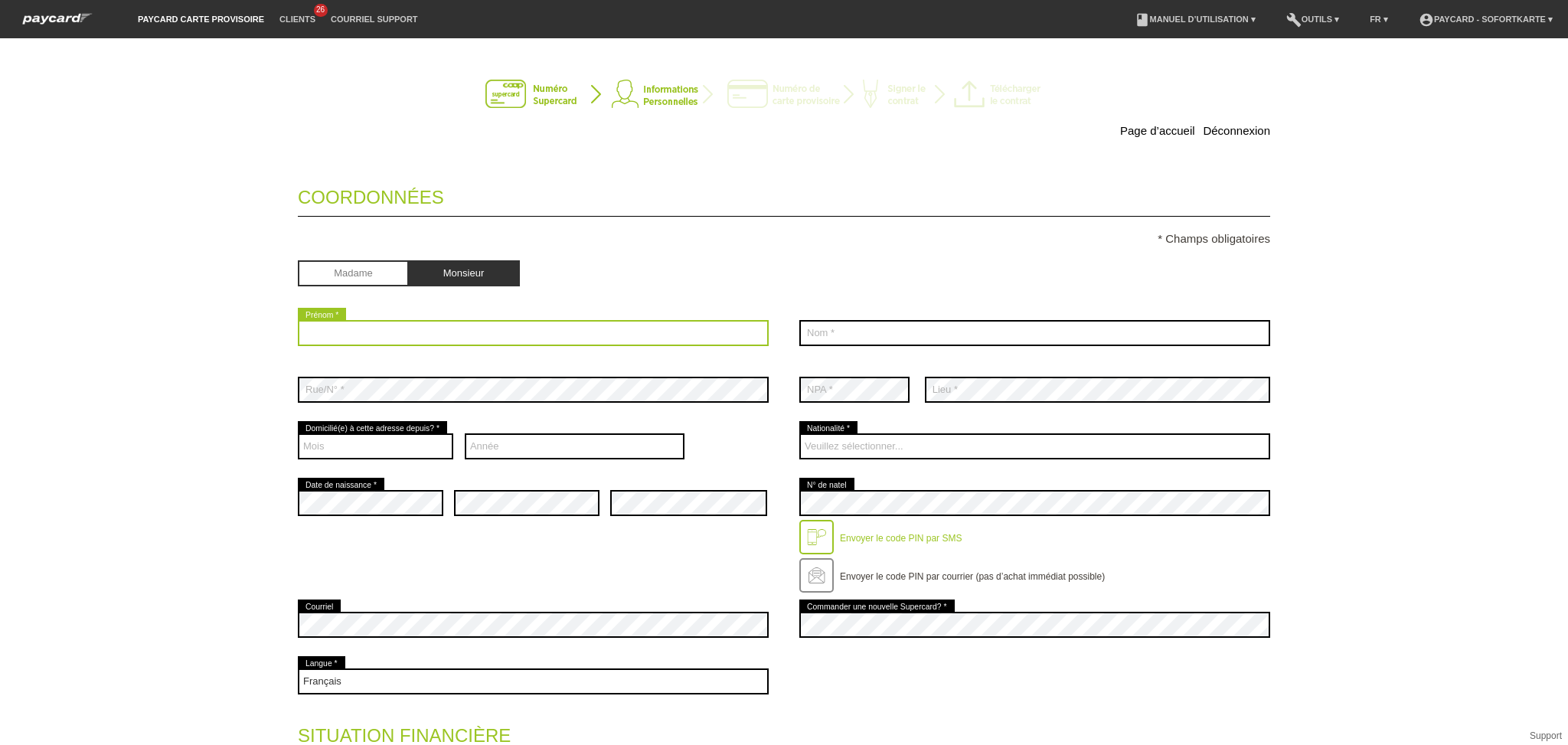
click at [407, 323] on input "text" at bounding box center [533, 332] width 471 height 26
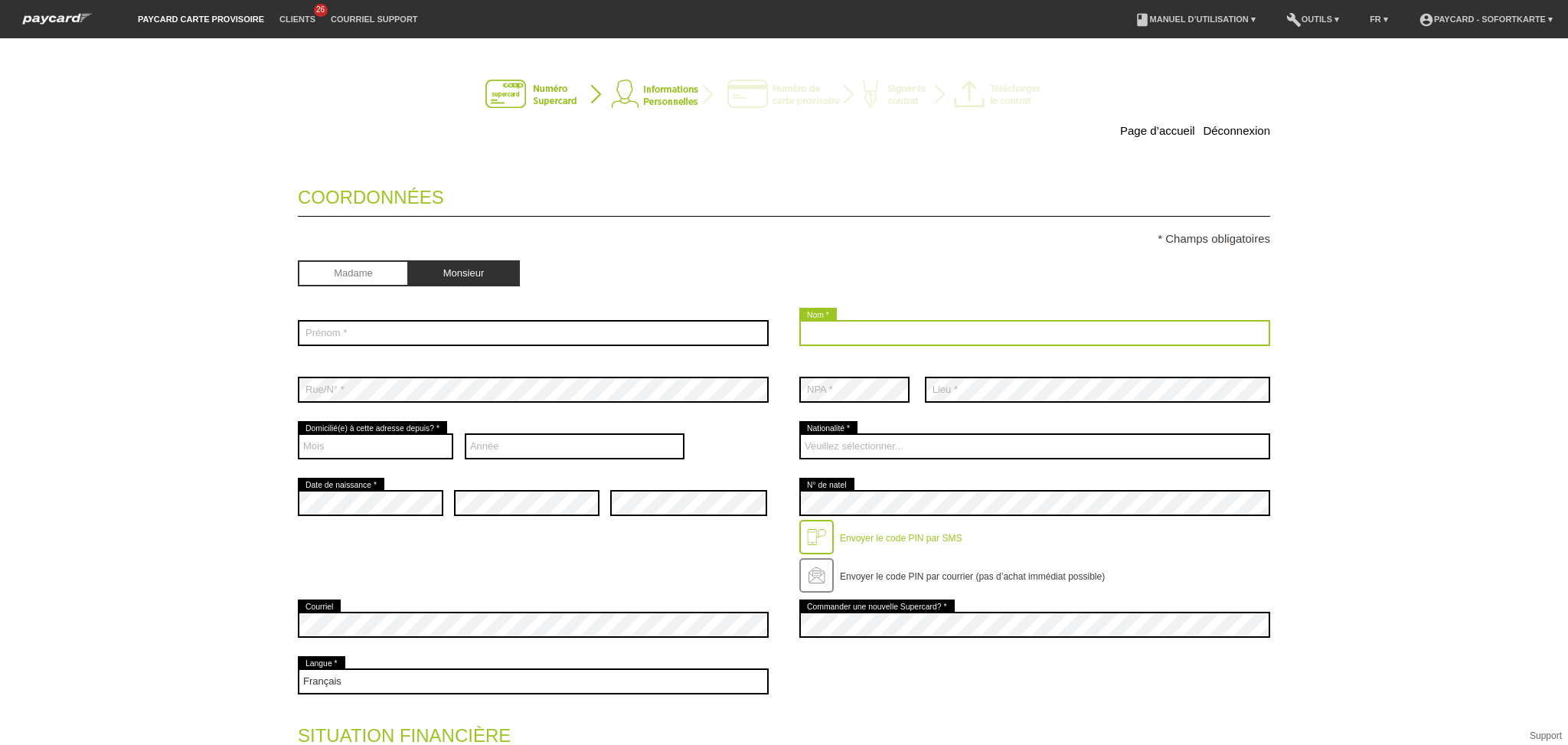
click at [826, 340] on input "text" at bounding box center [1034, 332] width 471 height 26
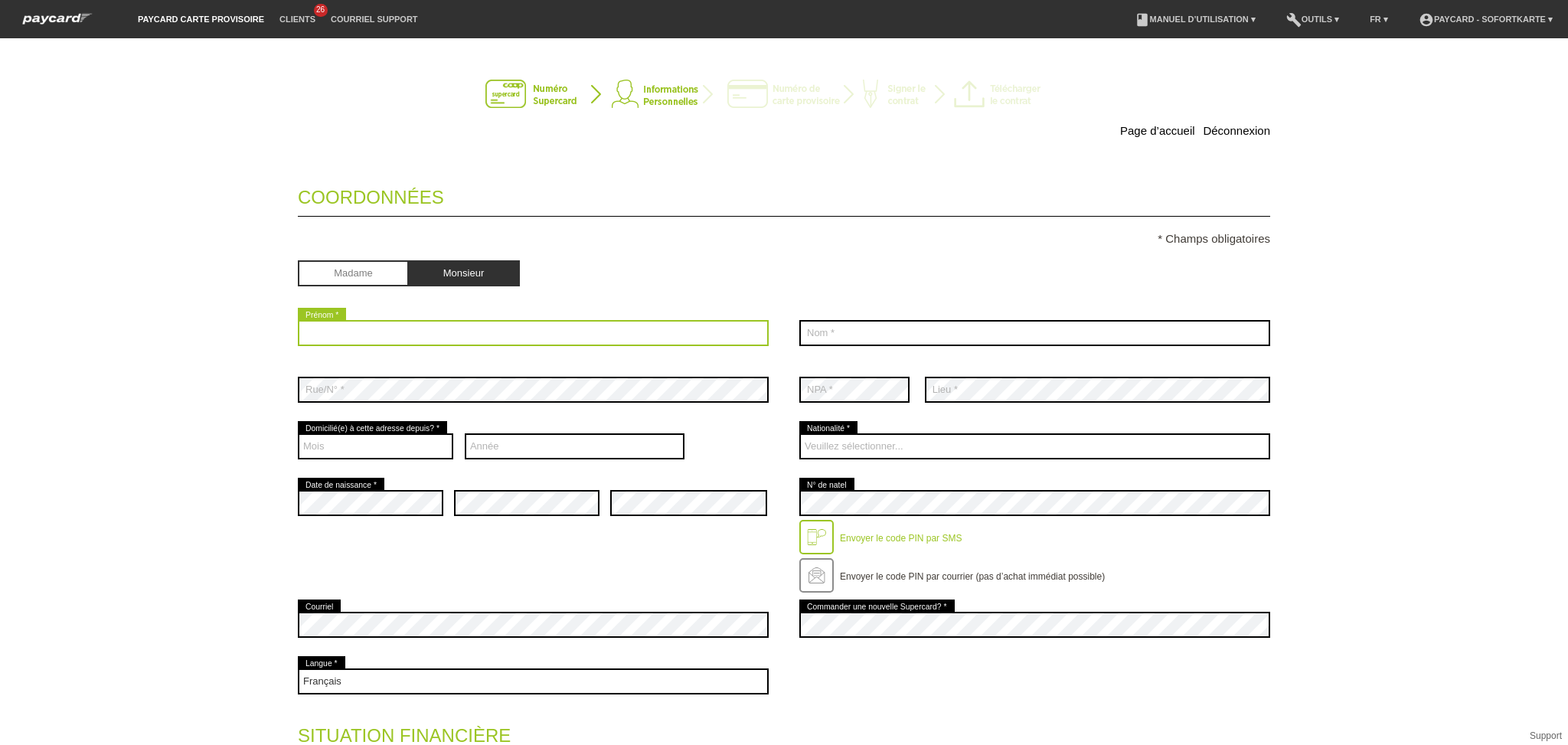
click at [475, 328] on input "text" at bounding box center [533, 332] width 471 height 26
type input "Pajazidi"
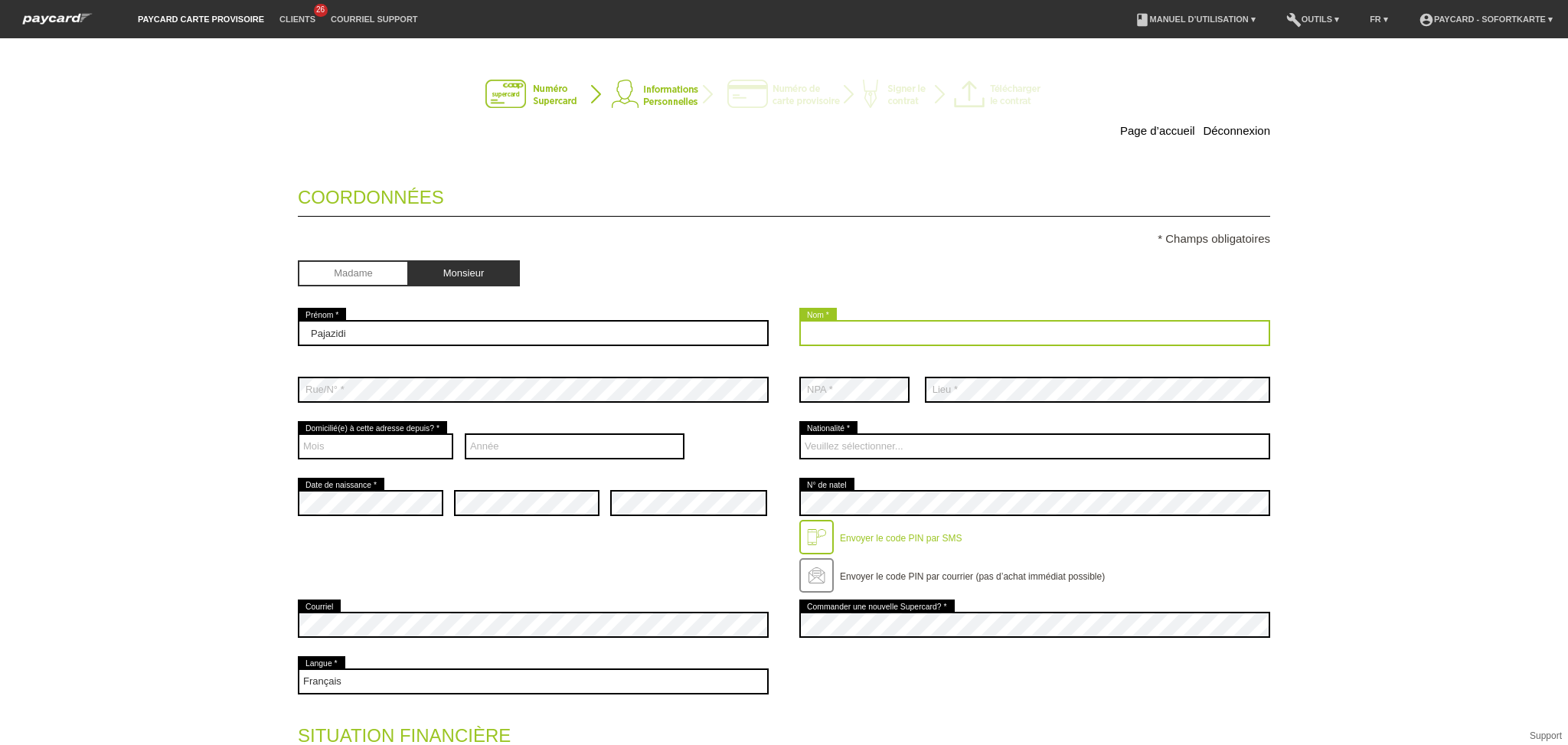
click at [880, 334] on input "text" at bounding box center [1034, 332] width 471 height 26
type input "[PERSON_NAME]"
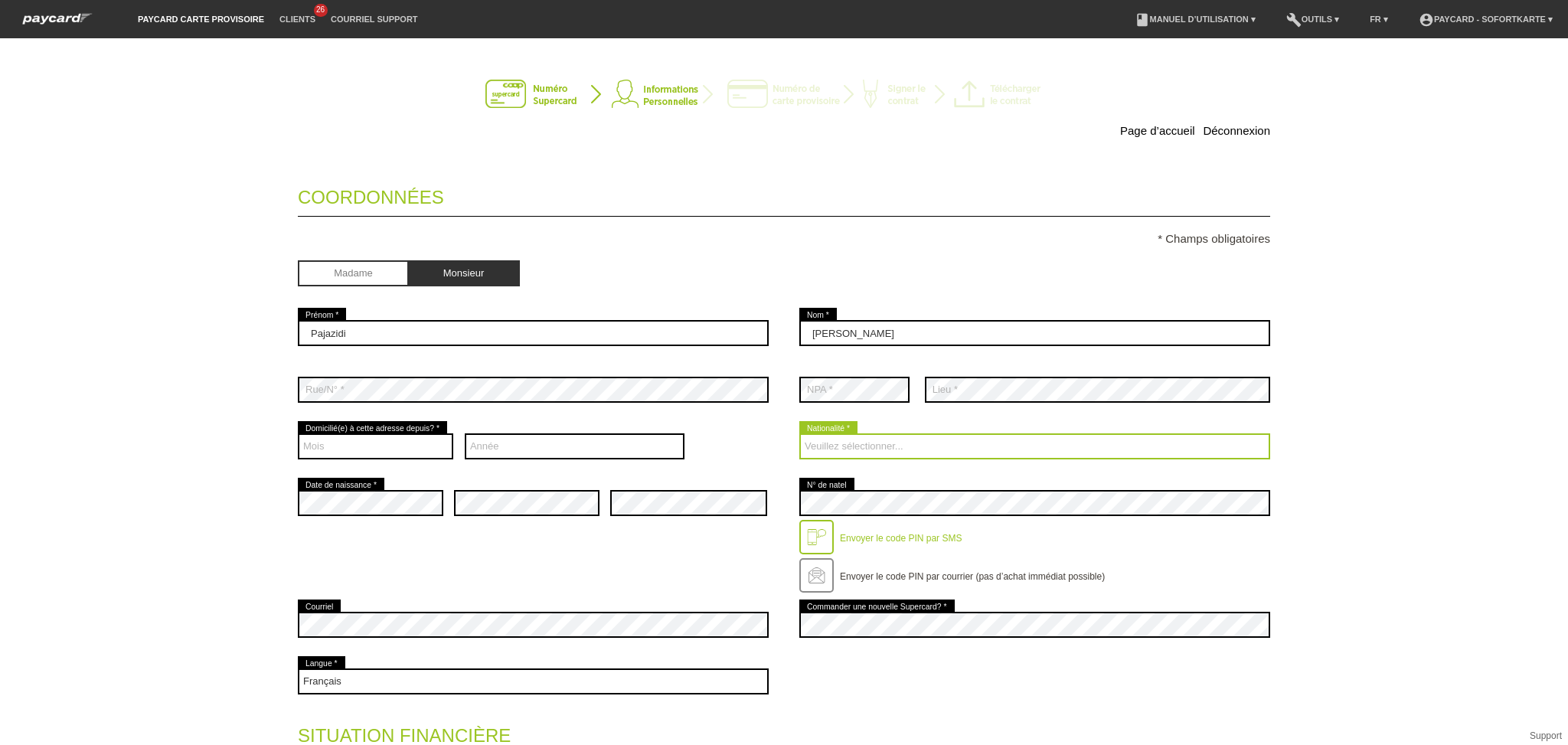
click at [881, 445] on select "Veuillez sélectionner... [GEOGRAPHIC_DATA] [GEOGRAPHIC_DATA] [GEOGRAPHIC_DATA] …" at bounding box center [1034, 446] width 471 height 26
select select "CH"
click at [799, 434] on select "Veuillez sélectionner... [GEOGRAPHIC_DATA] [GEOGRAPHIC_DATA] [GEOGRAPHIC_DATA] …" at bounding box center [1034, 446] width 471 height 26
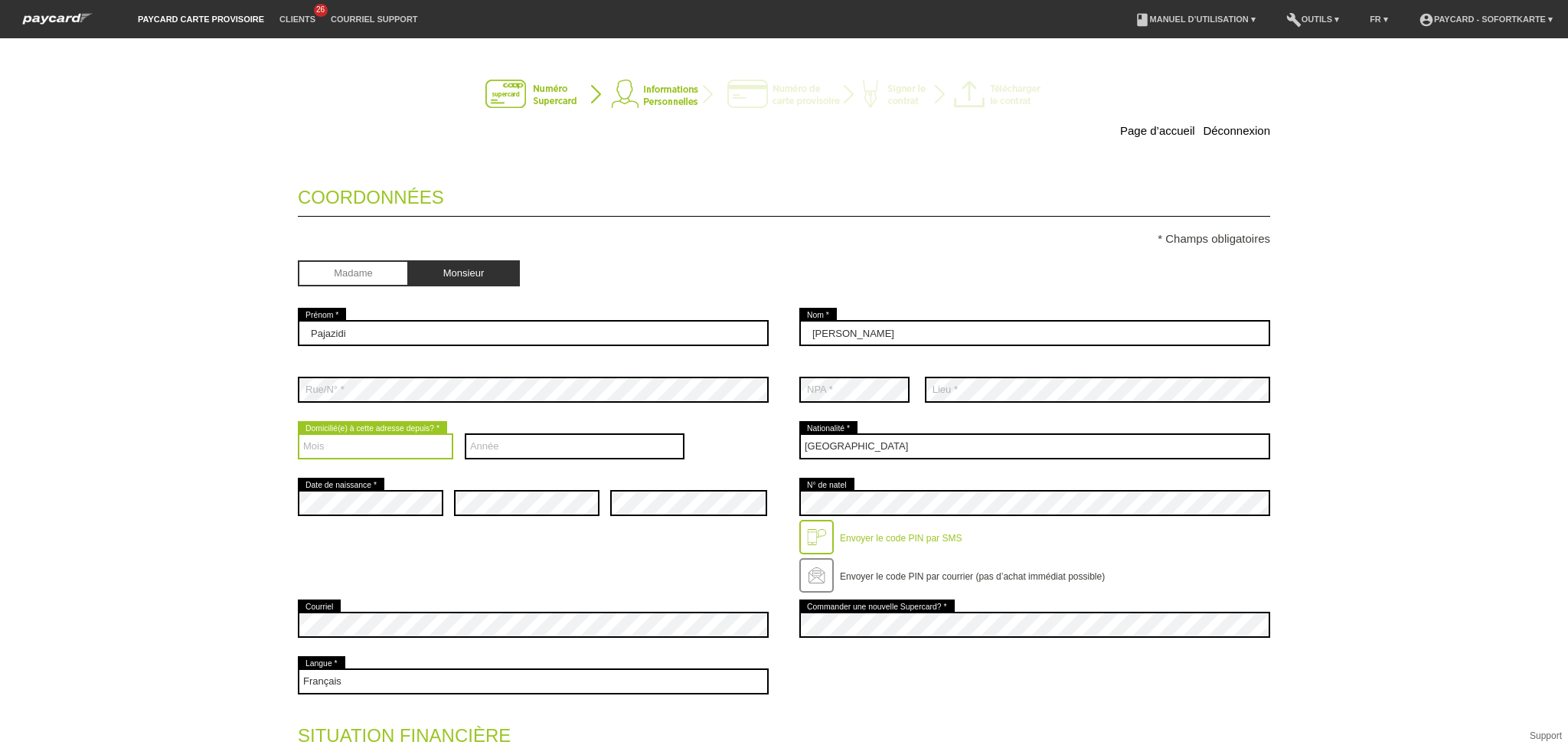
click at [362, 438] on select "Mois 01 02 03 04 05 06 07 08 09 10 11 12" at bounding box center [375, 446] width 155 height 26
